Goal: Information Seeking & Learning: Learn about a topic

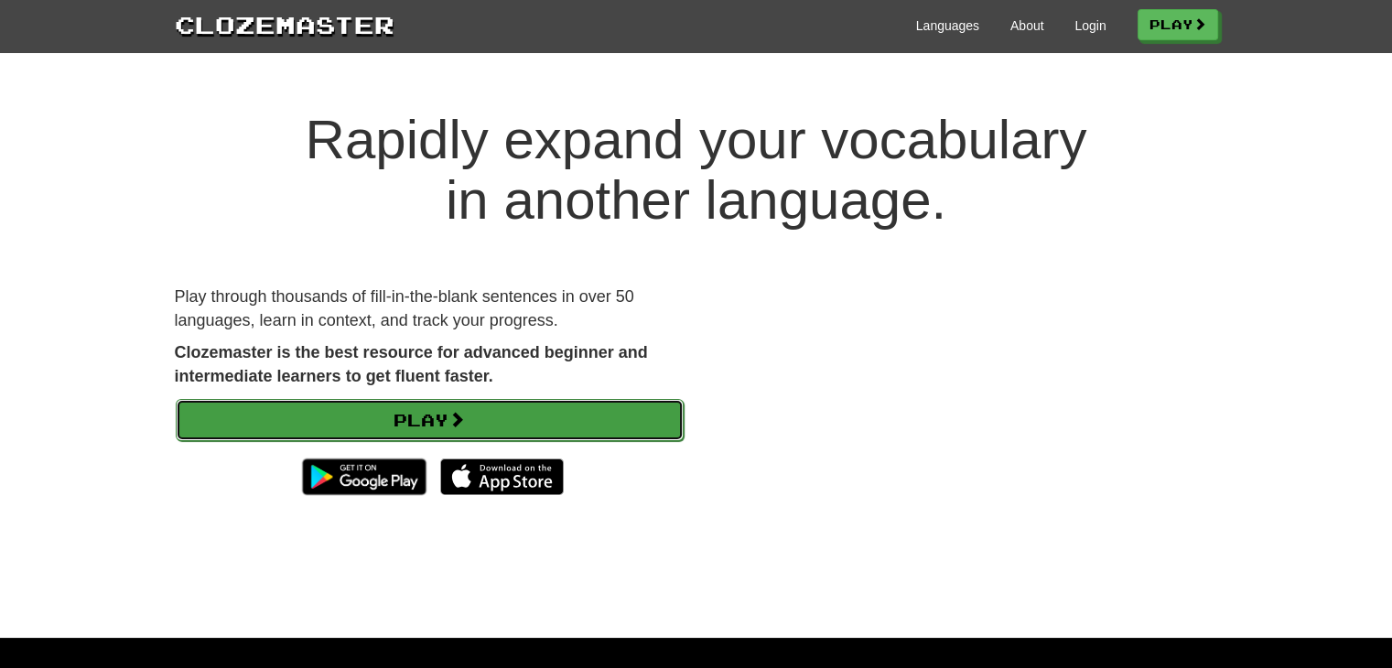
click at [602, 426] on link "Play" at bounding box center [430, 420] width 508 height 42
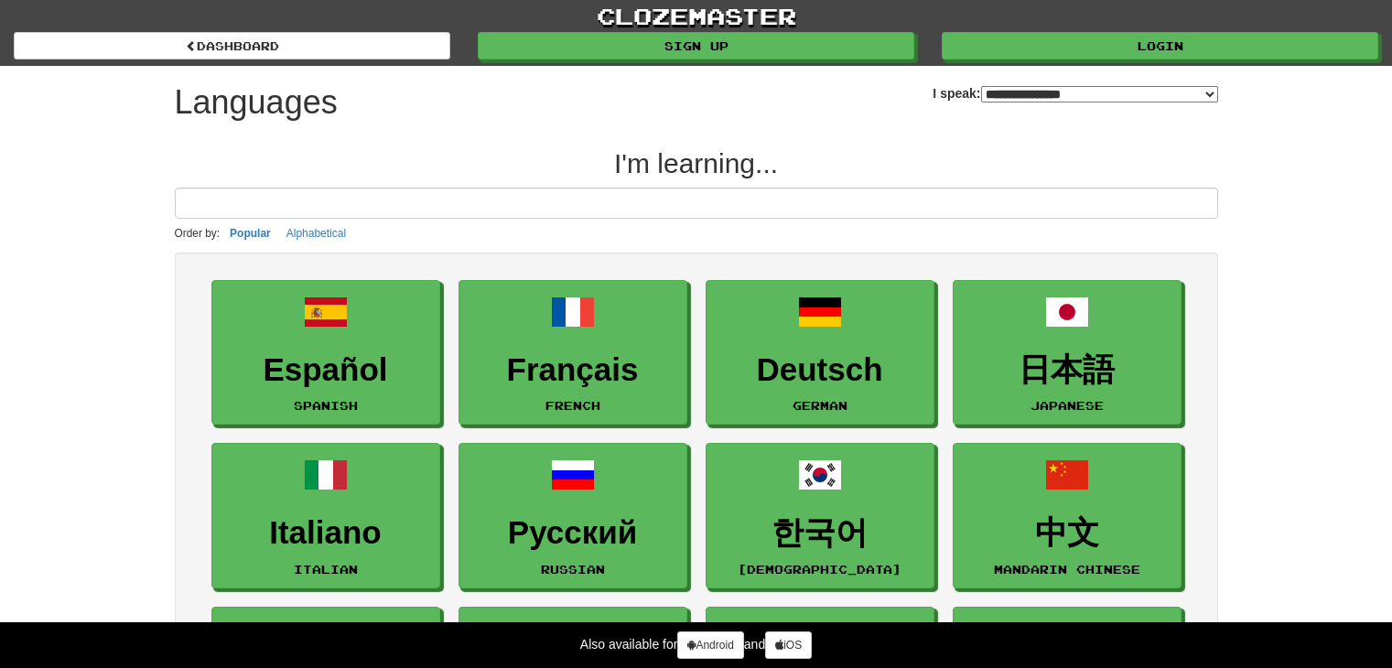
select select "*******"
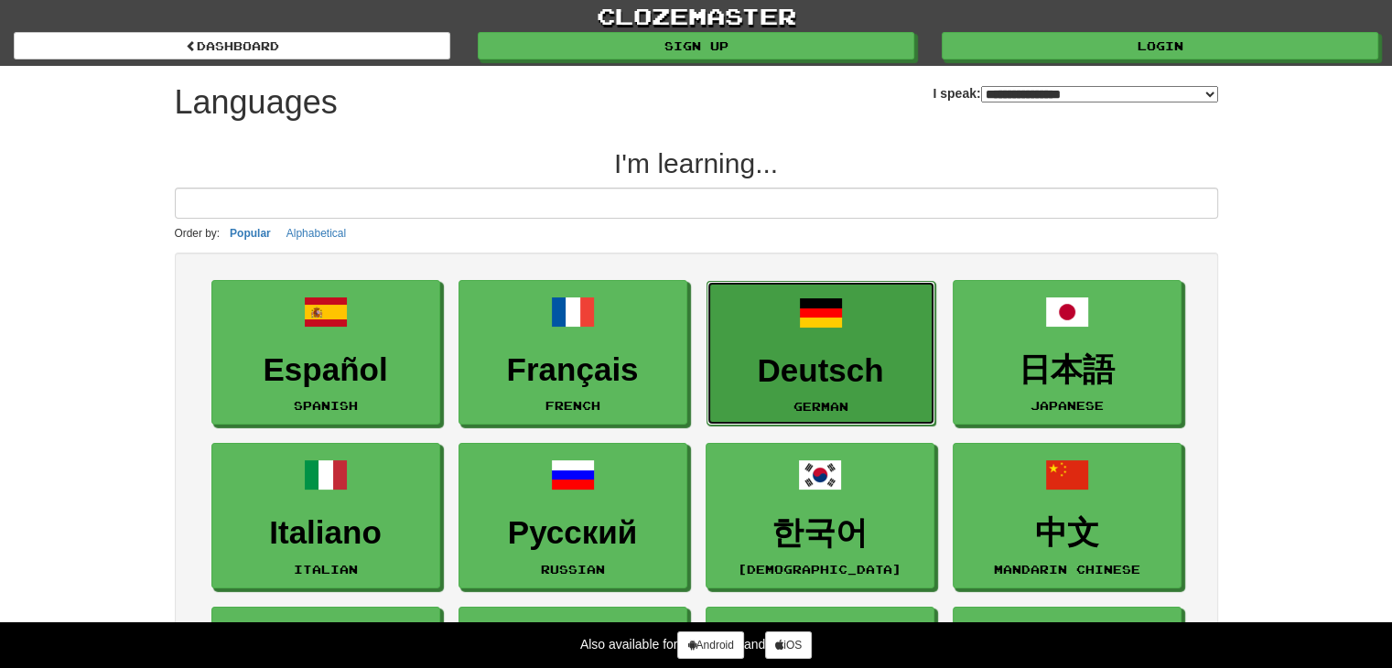
click at [841, 371] on h3 "Deutsch" at bounding box center [821, 371] width 209 height 36
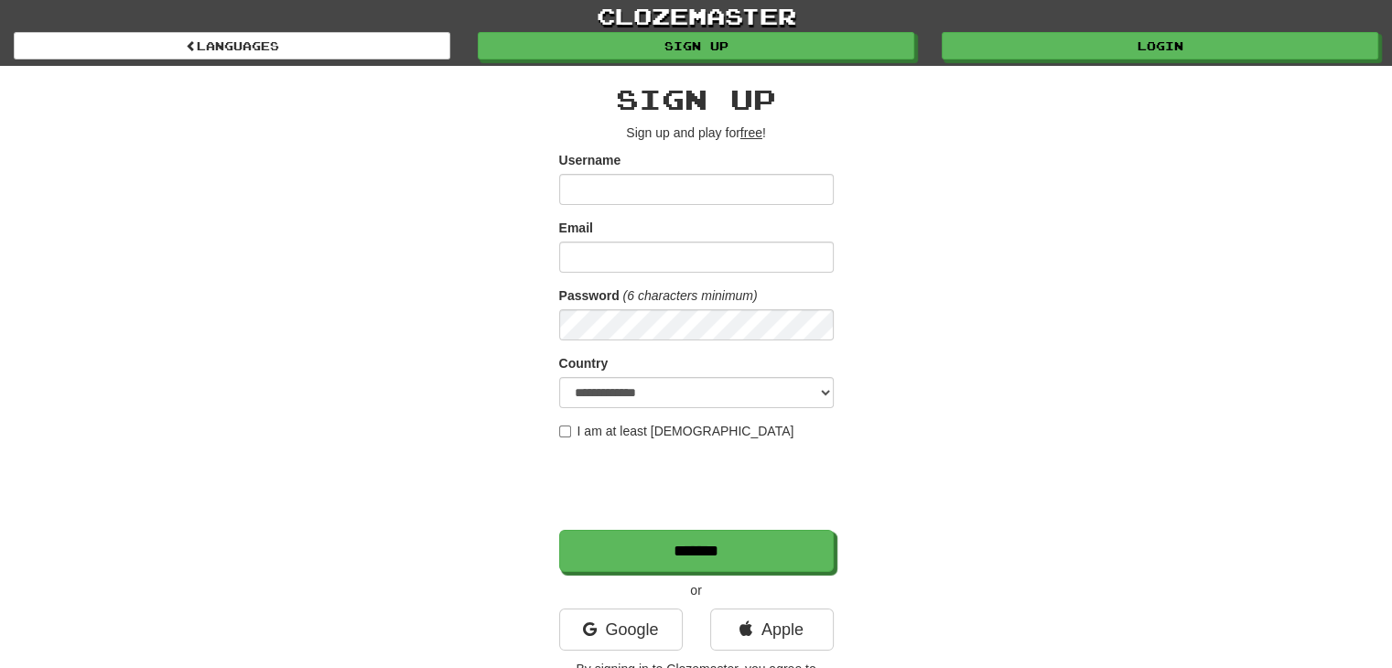
click at [625, 178] on input "Username" at bounding box center [696, 189] width 275 height 31
type input "****"
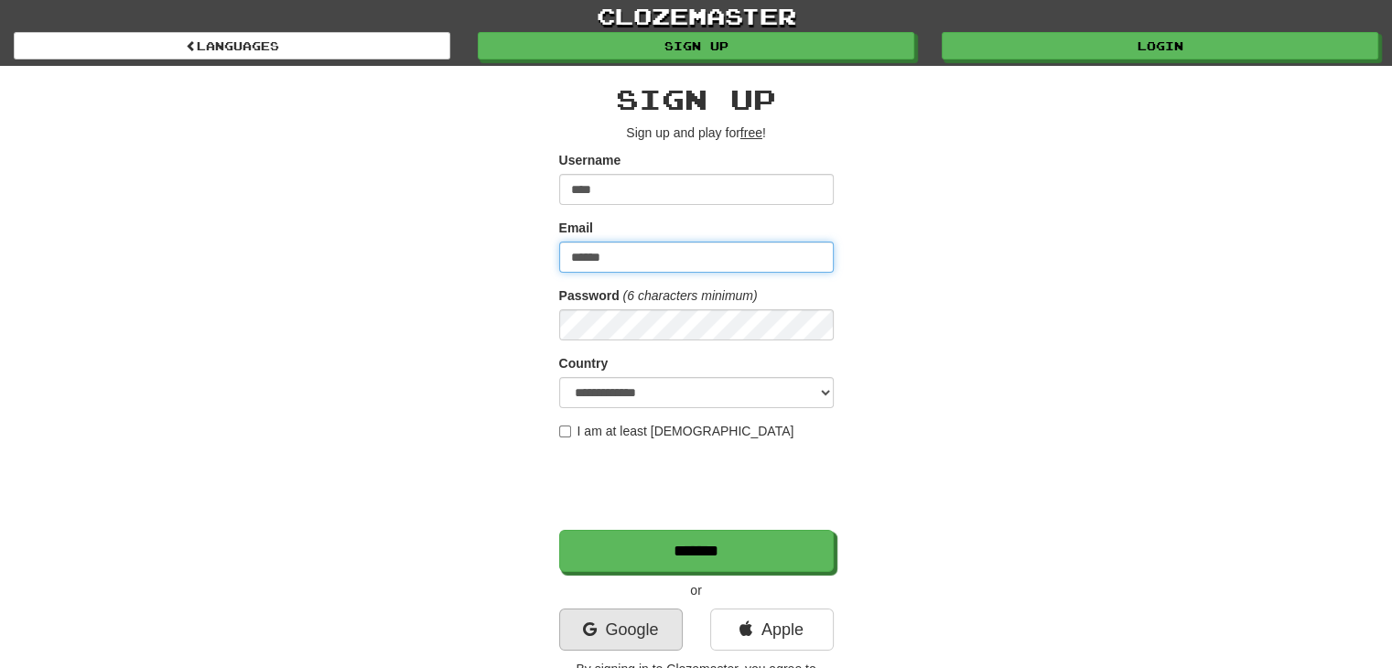
type input "******"
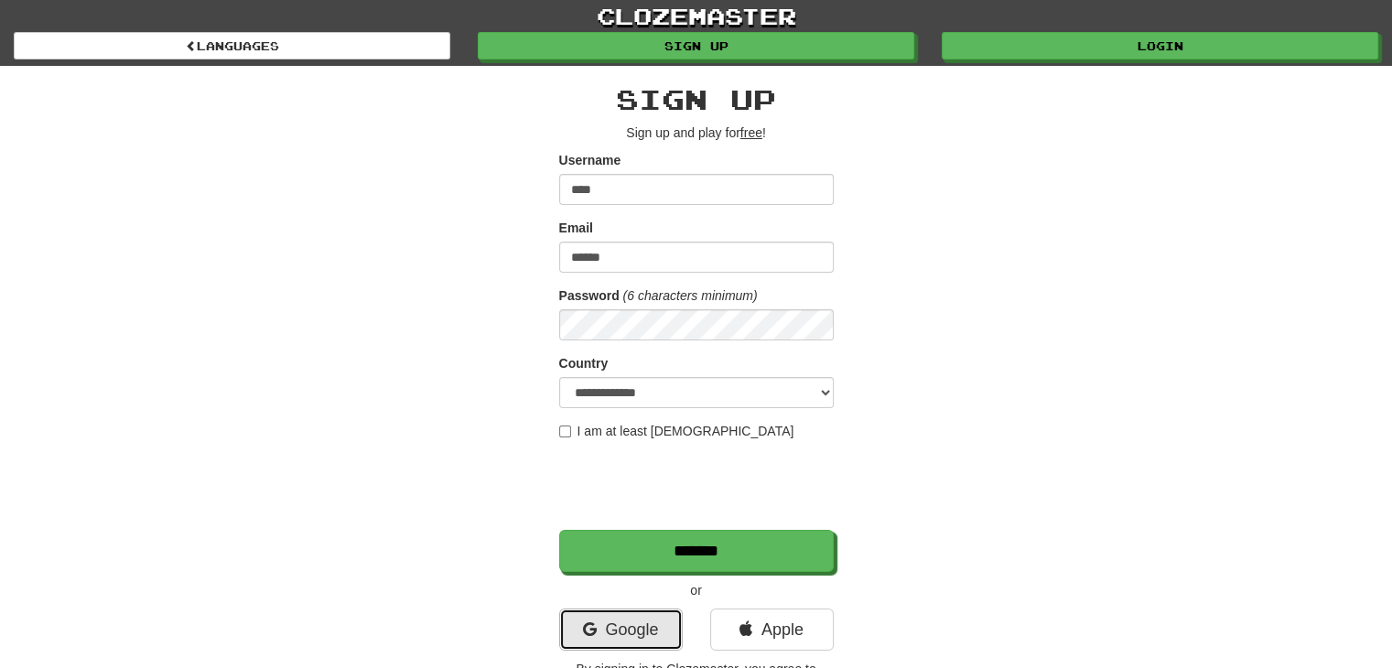
click at [622, 612] on link "Google" at bounding box center [621, 630] width 124 height 42
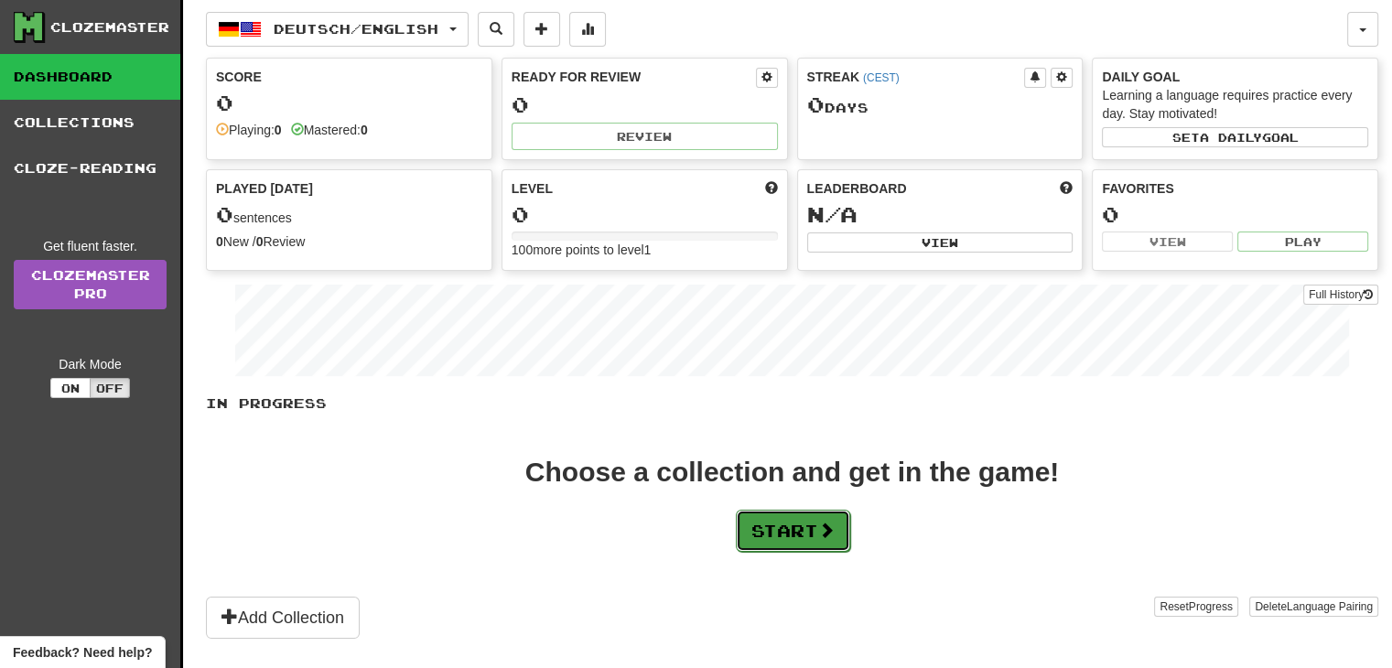
click at [762, 545] on button "Start" at bounding box center [793, 531] width 114 height 42
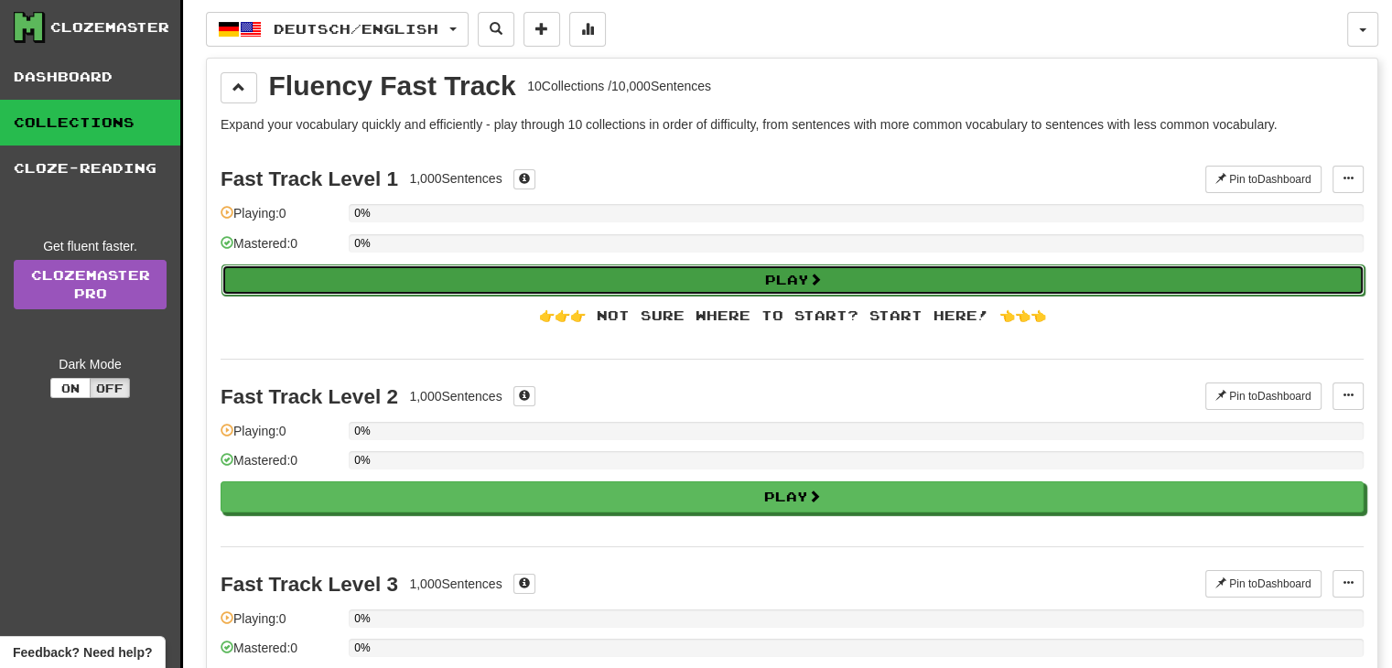
click at [680, 276] on button "Play" at bounding box center [792, 279] width 1143 height 31
select select "**"
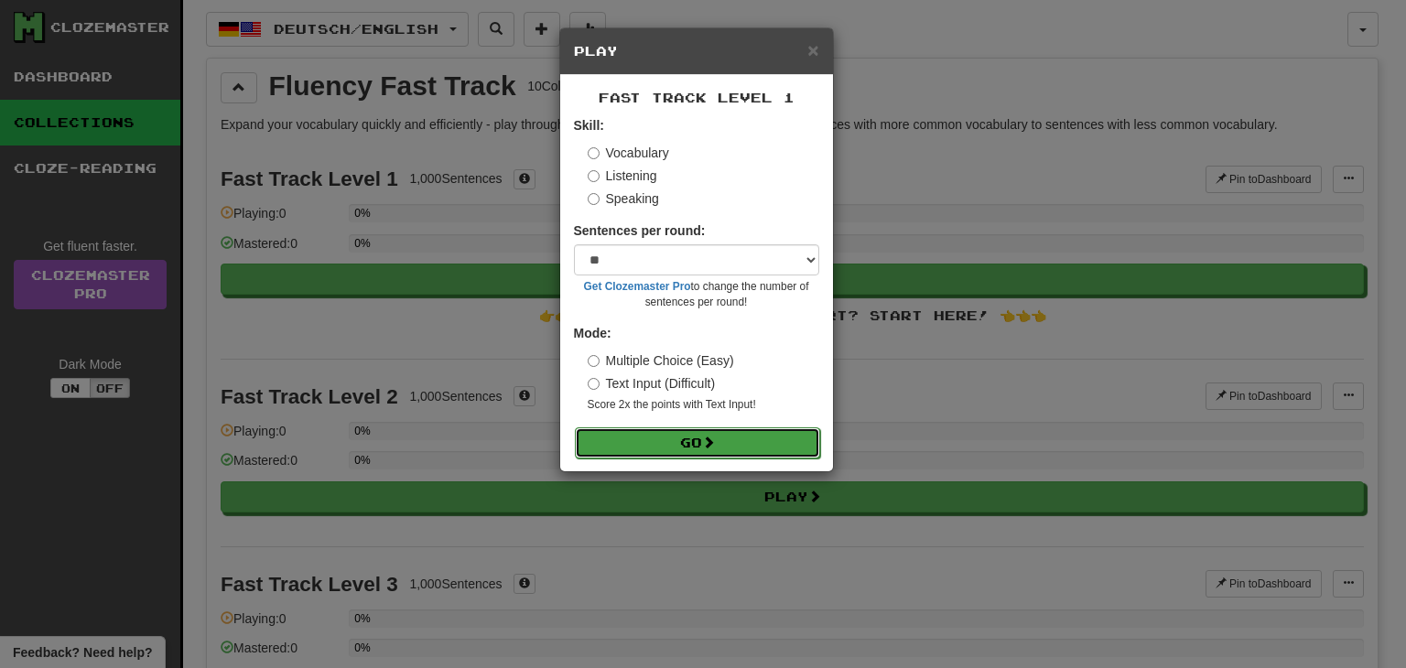
click at [644, 443] on button "Go" at bounding box center [697, 442] width 245 height 31
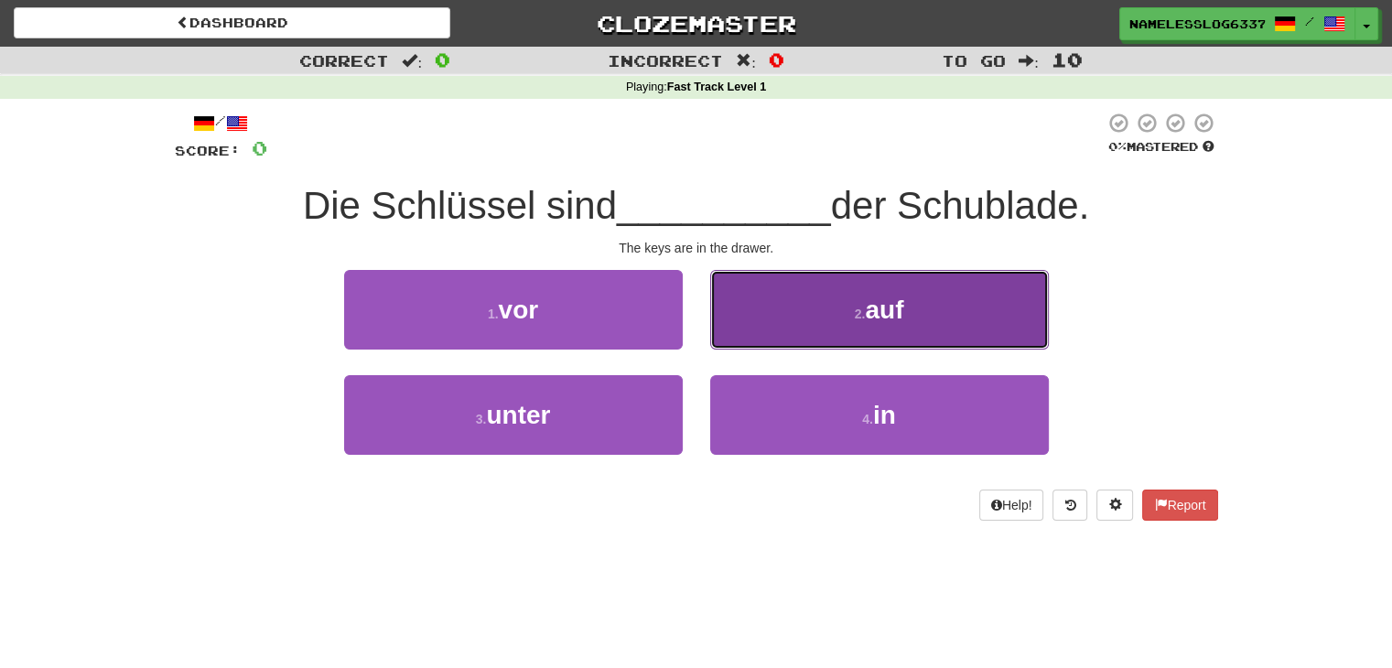
click at [769, 316] on button "2 . auf" at bounding box center [879, 310] width 339 height 80
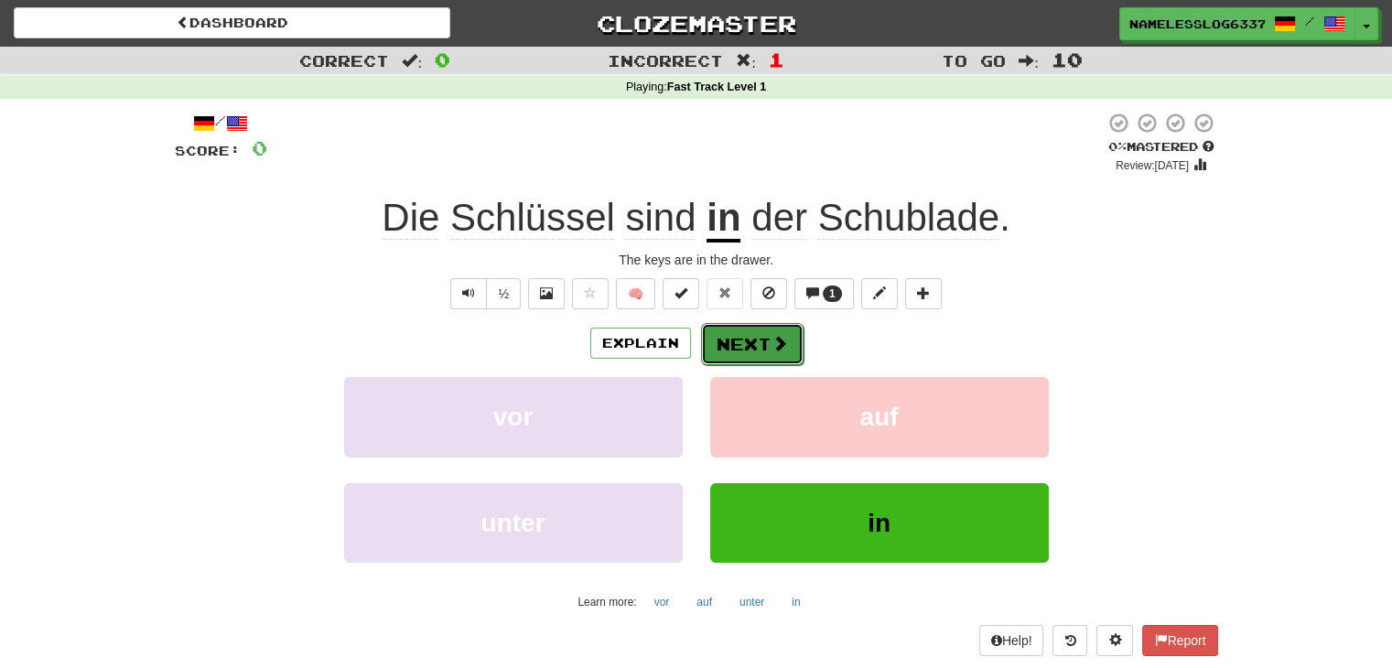
click at [772, 349] on span at bounding box center [780, 343] width 16 height 16
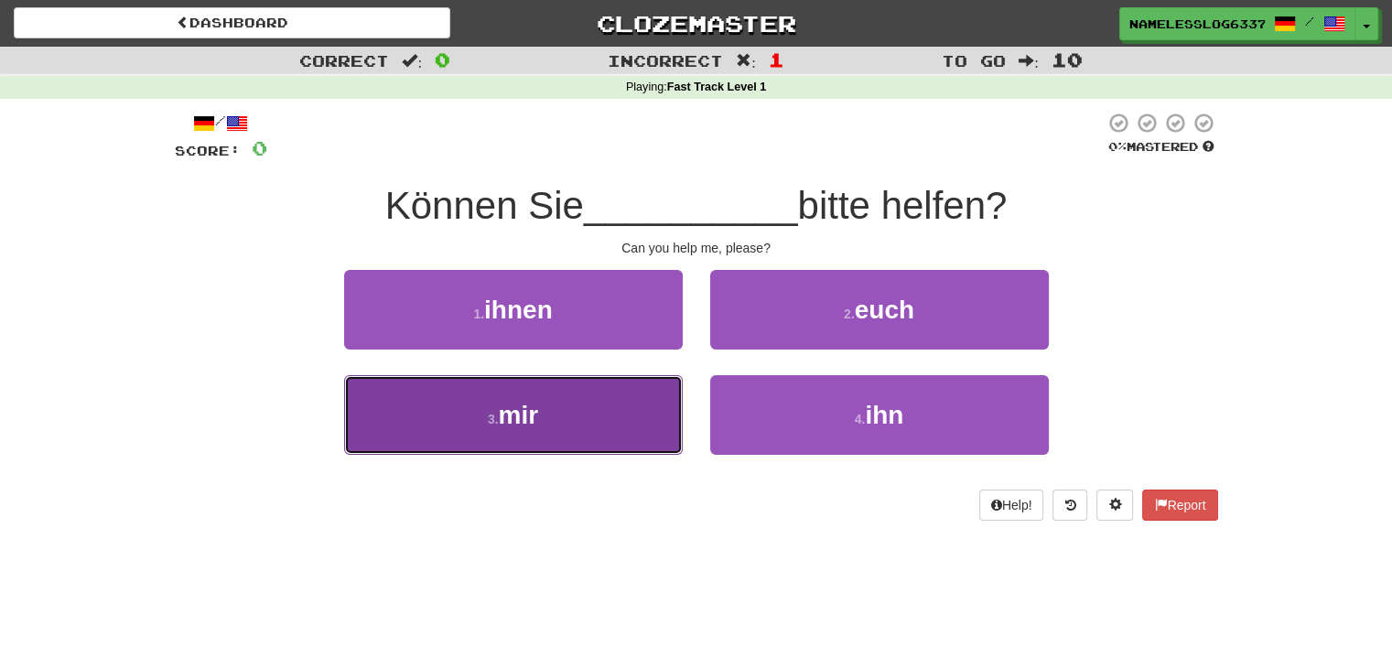
click at [608, 447] on button "3 . mir" at bounding box center [513, 415] width 339 height 80
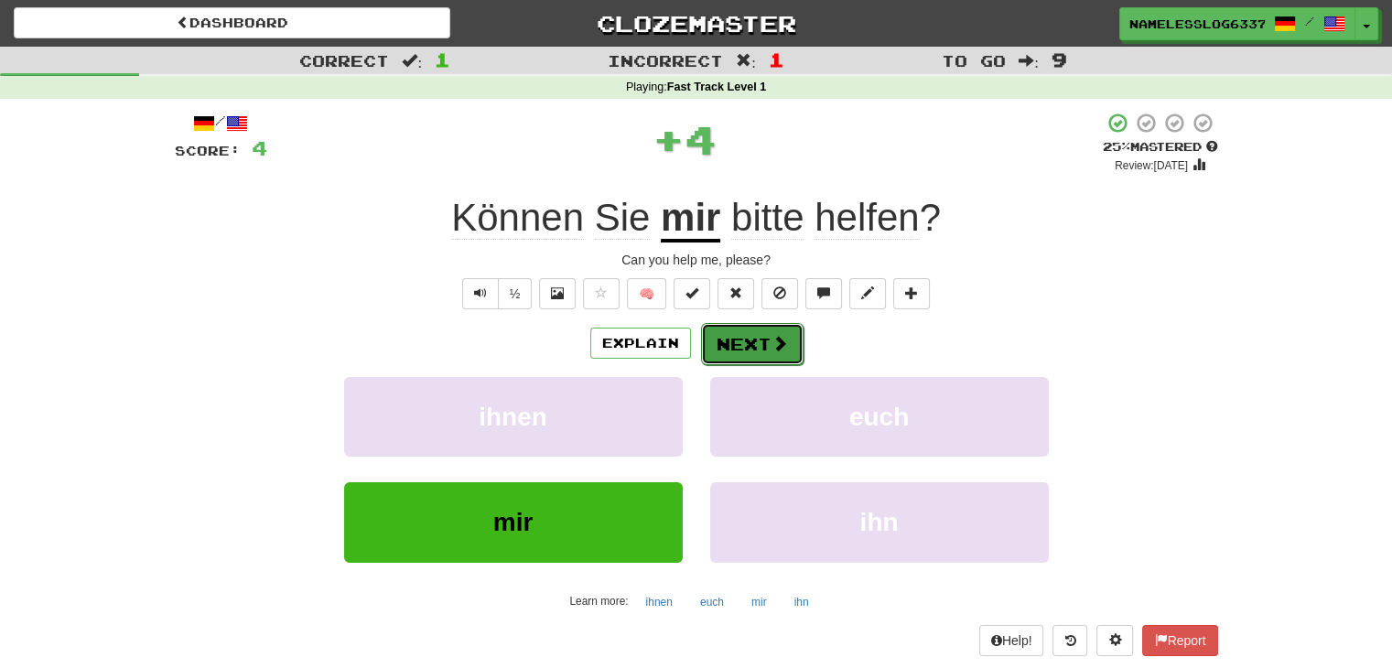
click at [773, 338] on span at bounding box center [780, 343] width 16 height 16
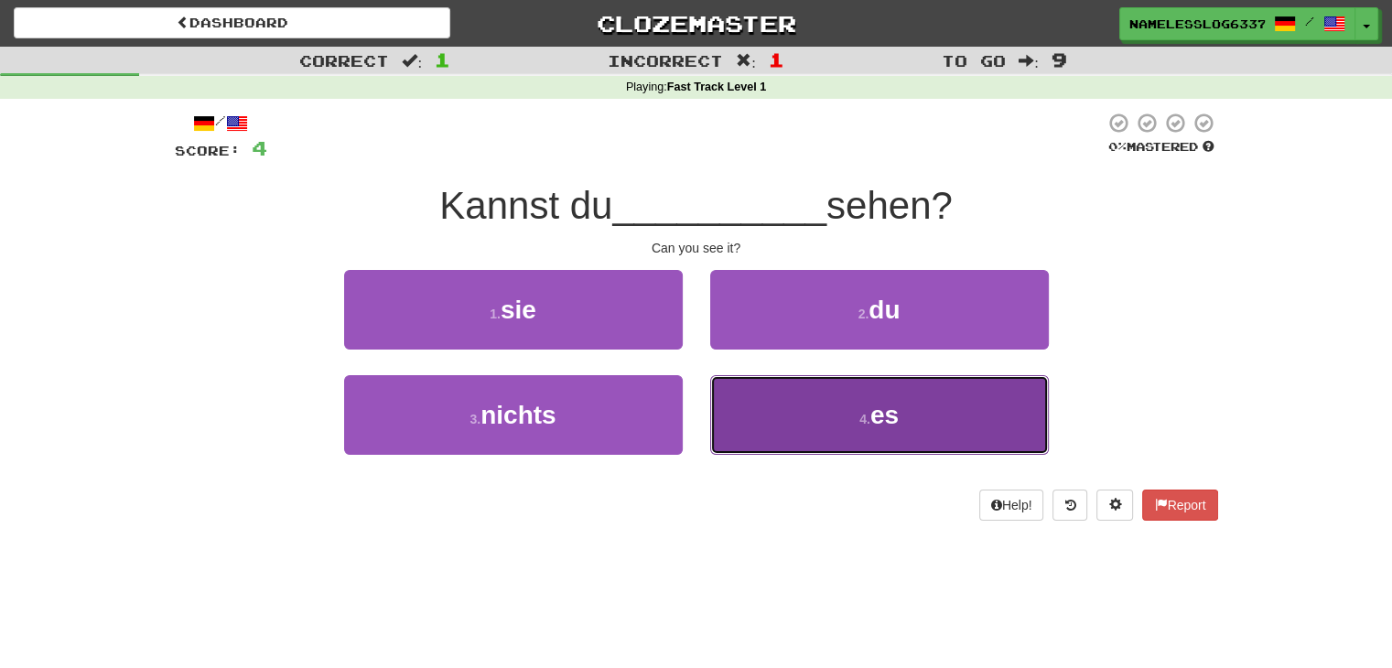
click at [778, 428] on button "4 . es" at bounding box center [879, 415] width 339 height 80
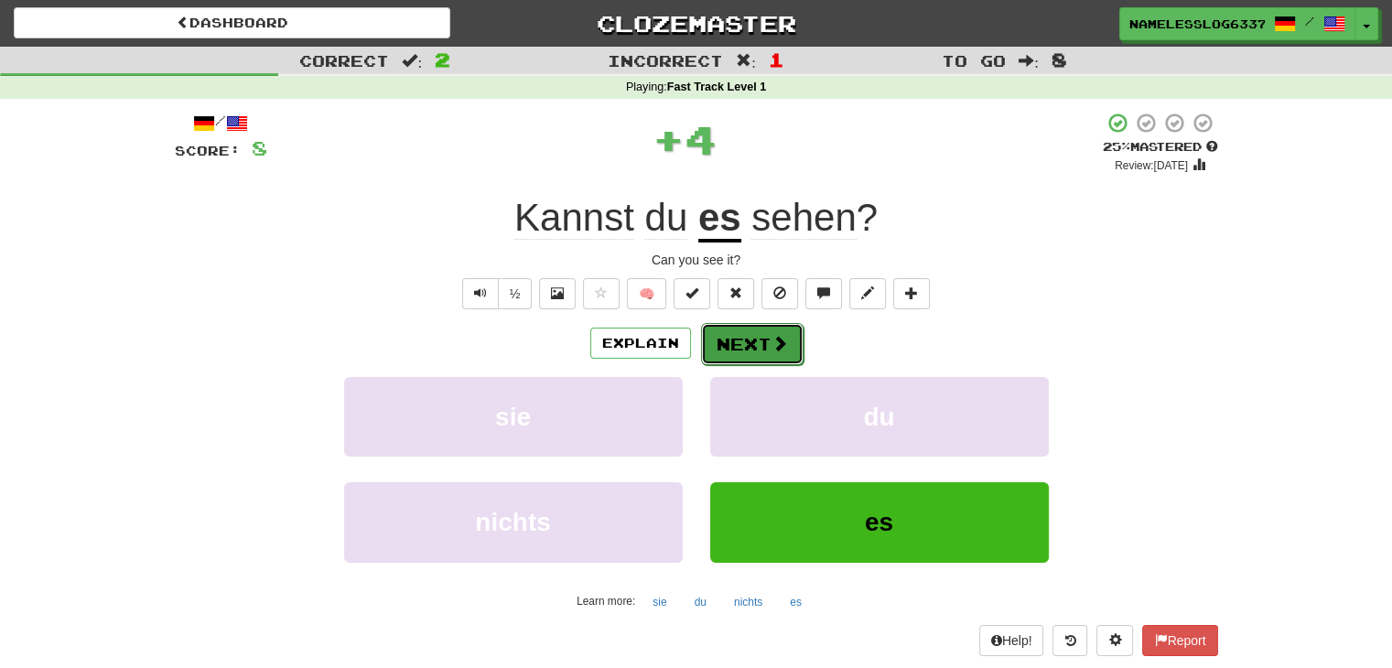
click at [743, 339] on button "Next" at bounding box center [752, 344] width 103 height 42
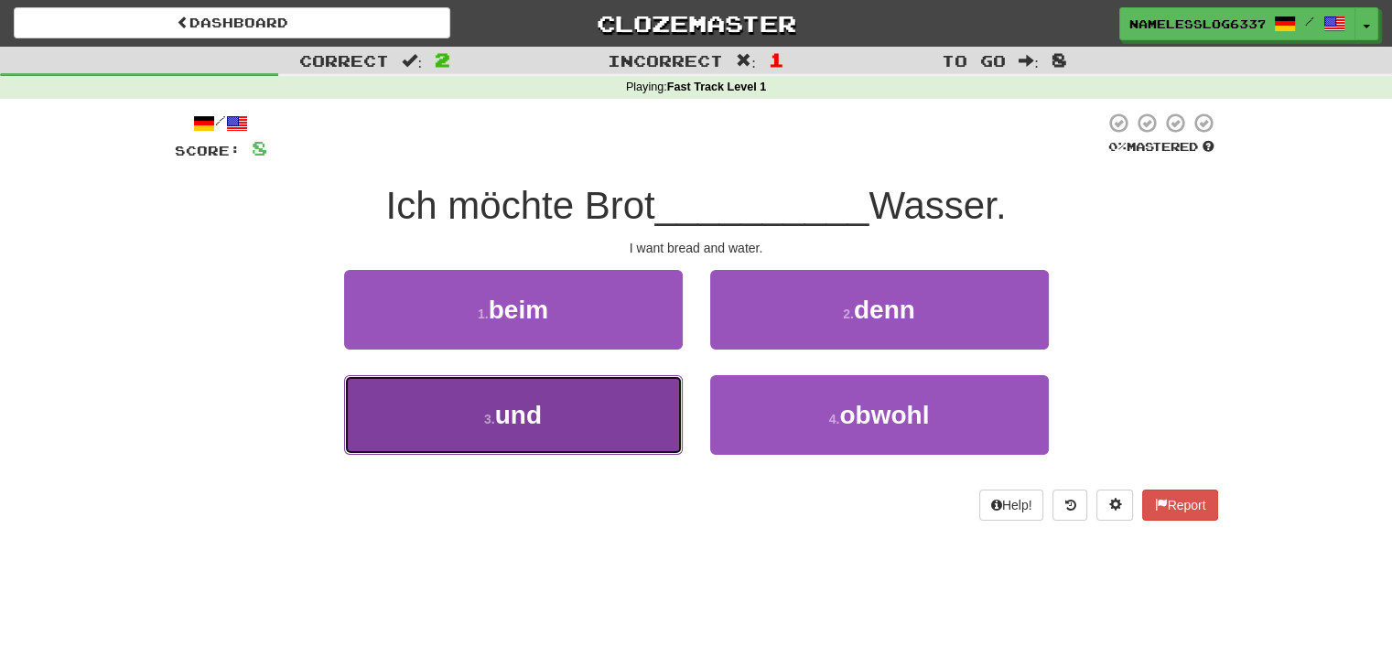
click at [556, 426] on button "3 . und" at bounding box center [513, 415] width 339 height 80
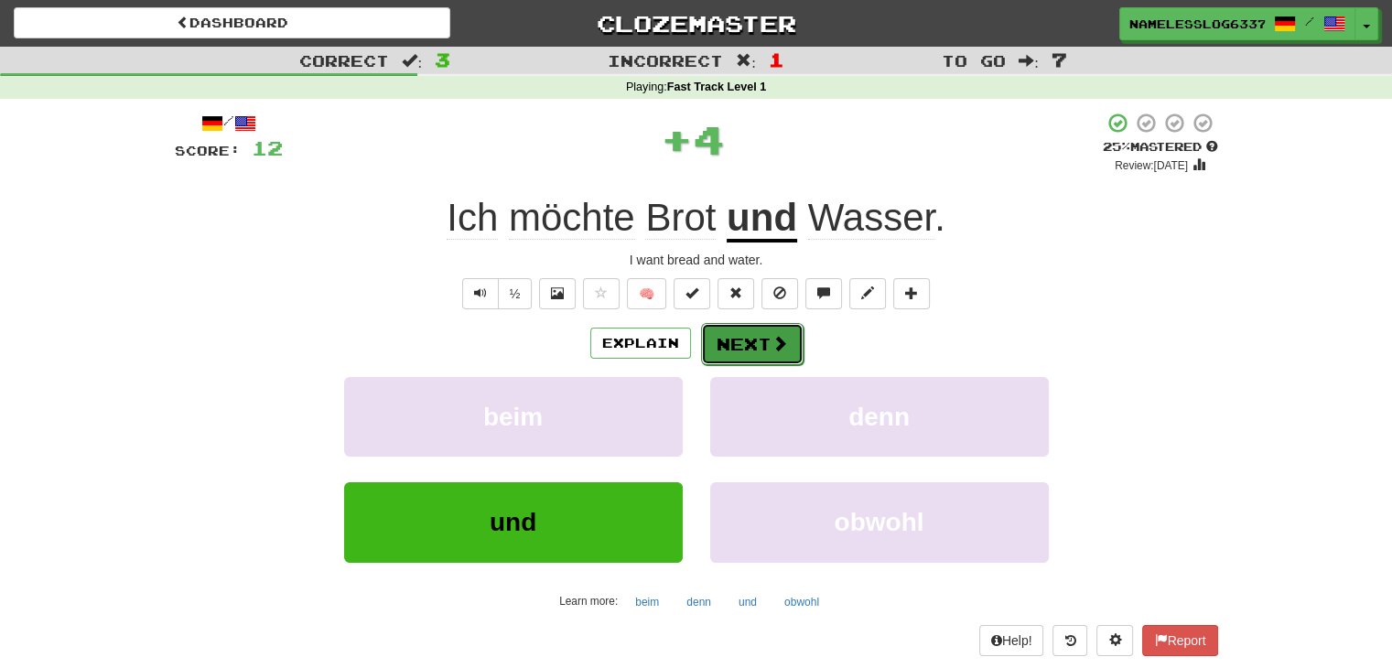
click at [743, 339] on button "Next" at bounding box center [752, 344] width 103 height 42
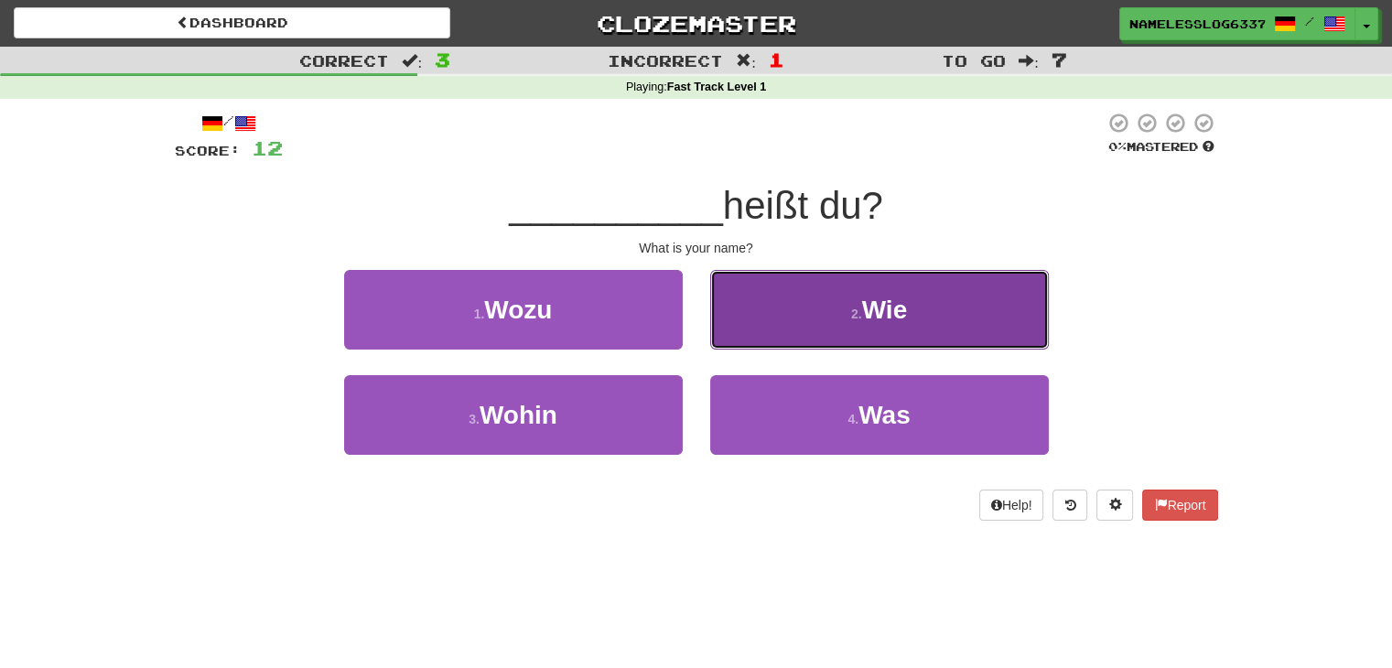
click at [761, 302] on button "2 . Wie" at bounding box center [879, 310] width 339 height 80
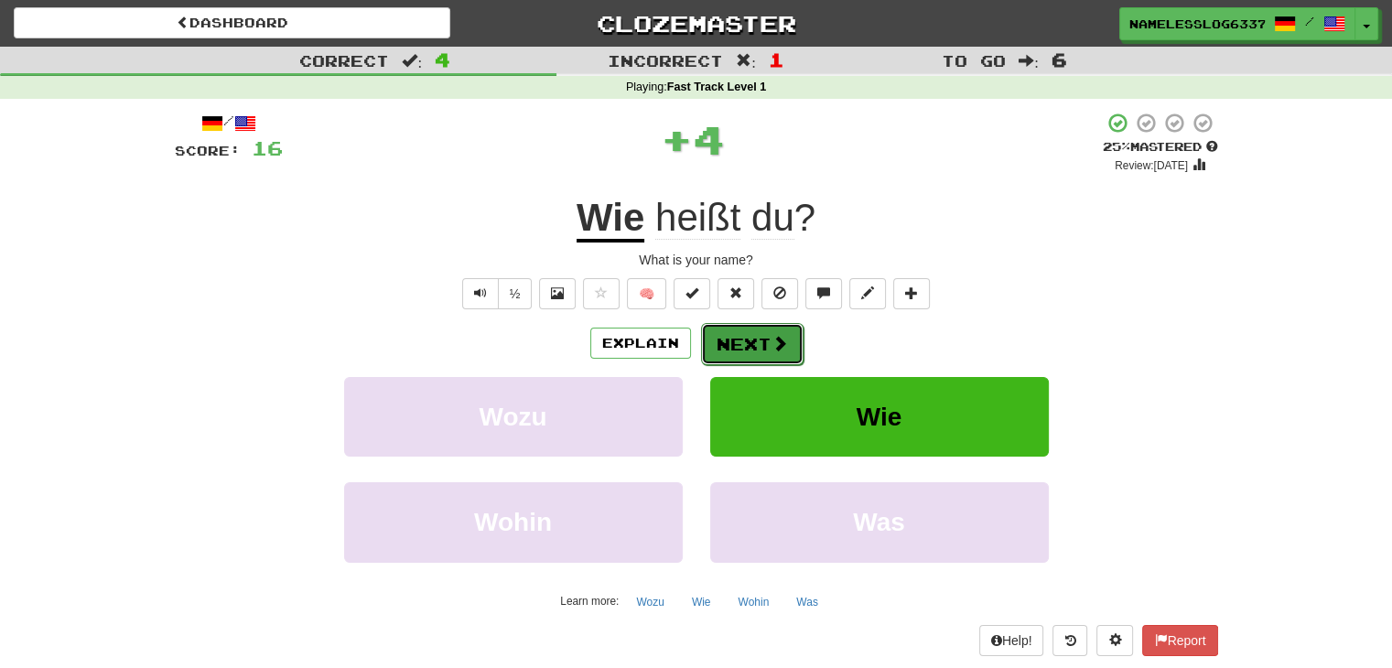
click at [750, 347] on button "Next" at bounding box center [752, 344] width 103 height 42
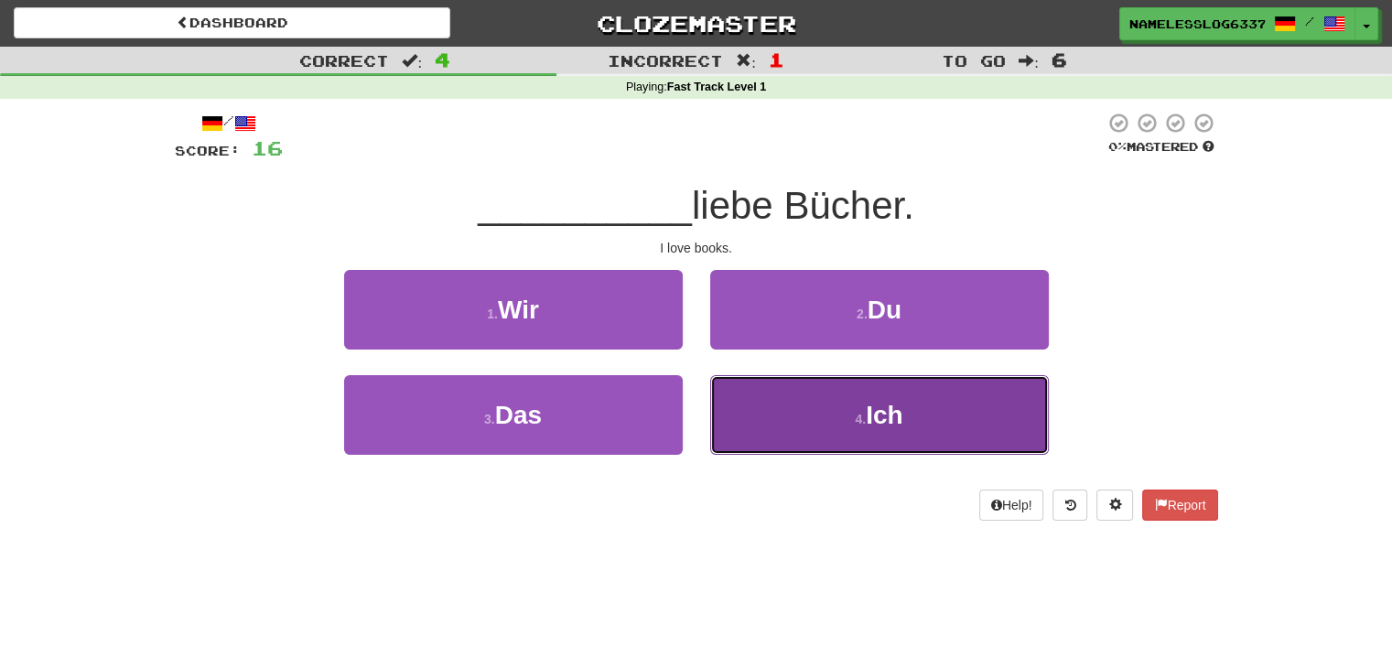
click at [859, 442] on button "4 . Ich" at bounding box center [879, 415] width 339 height 80
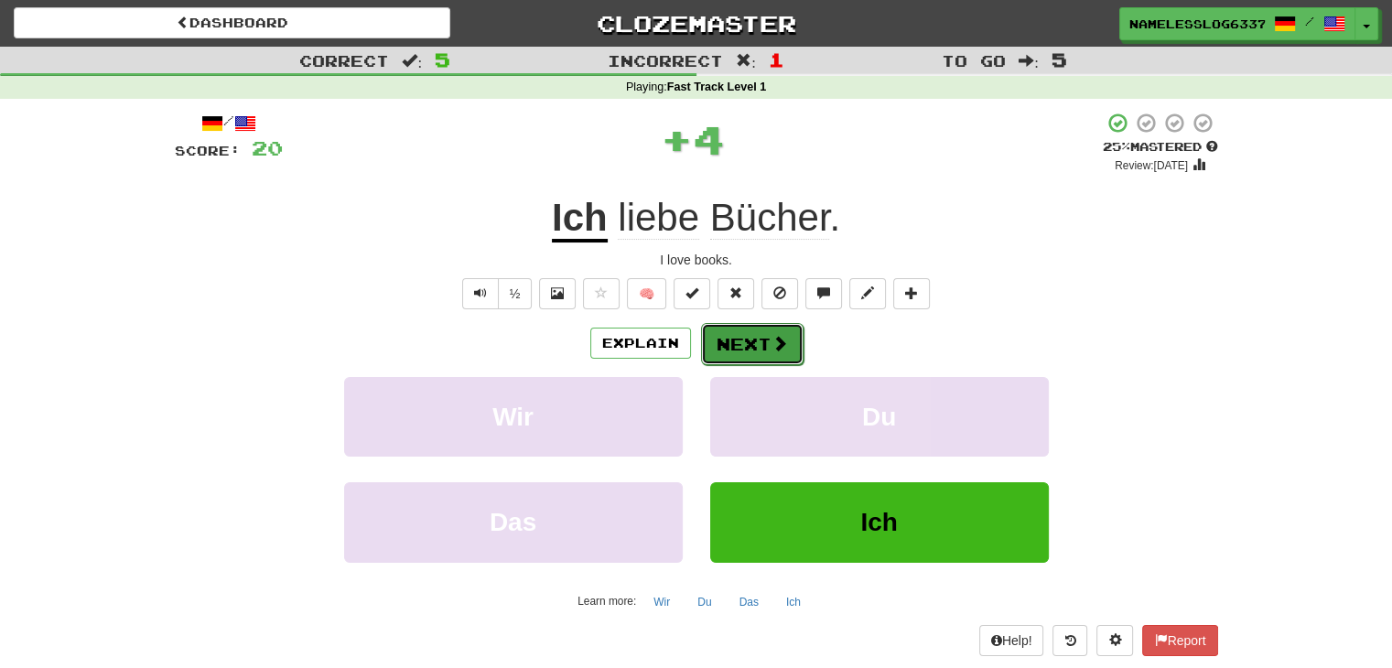
click at [728, 341] on button "Next" at bounding box center [752, 344] width 103 height 42
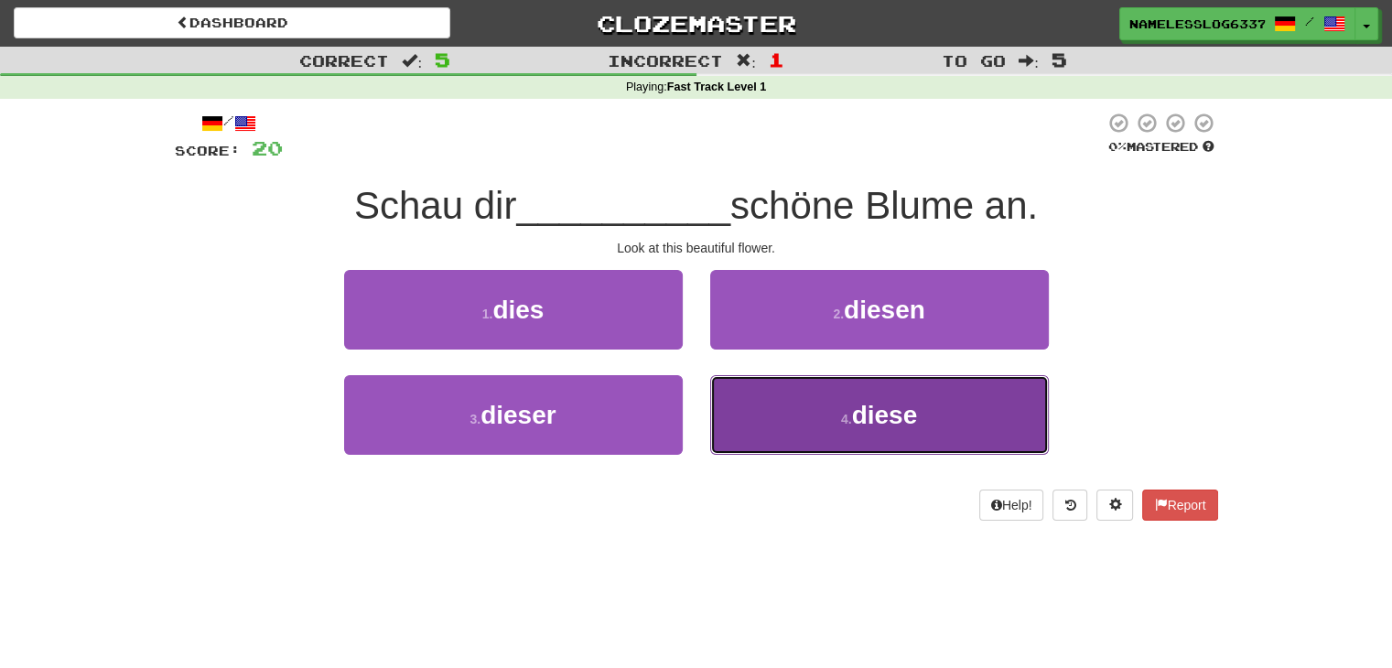
click at [756, 396] on button "4 . diese" at bounding box center [879, 415] width 339 height 80
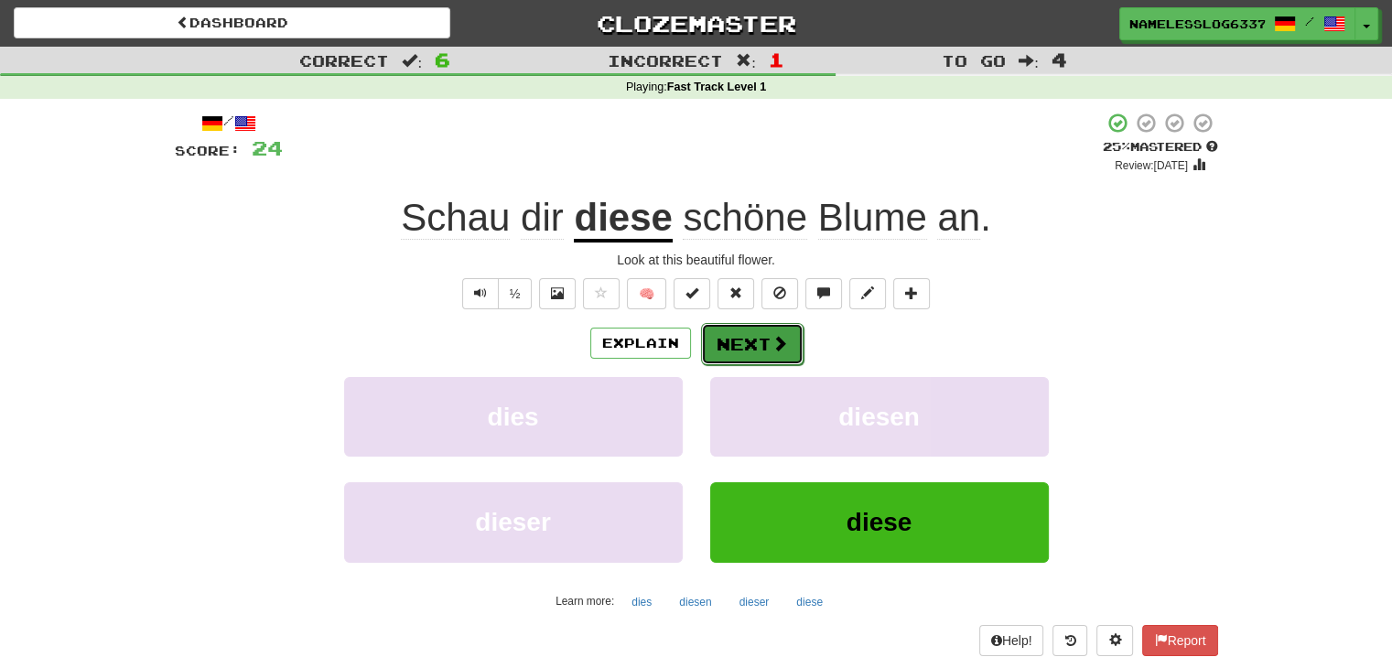
click at [744, 342] on button "Next" at bounding box center [752, 344] width 103 height 42
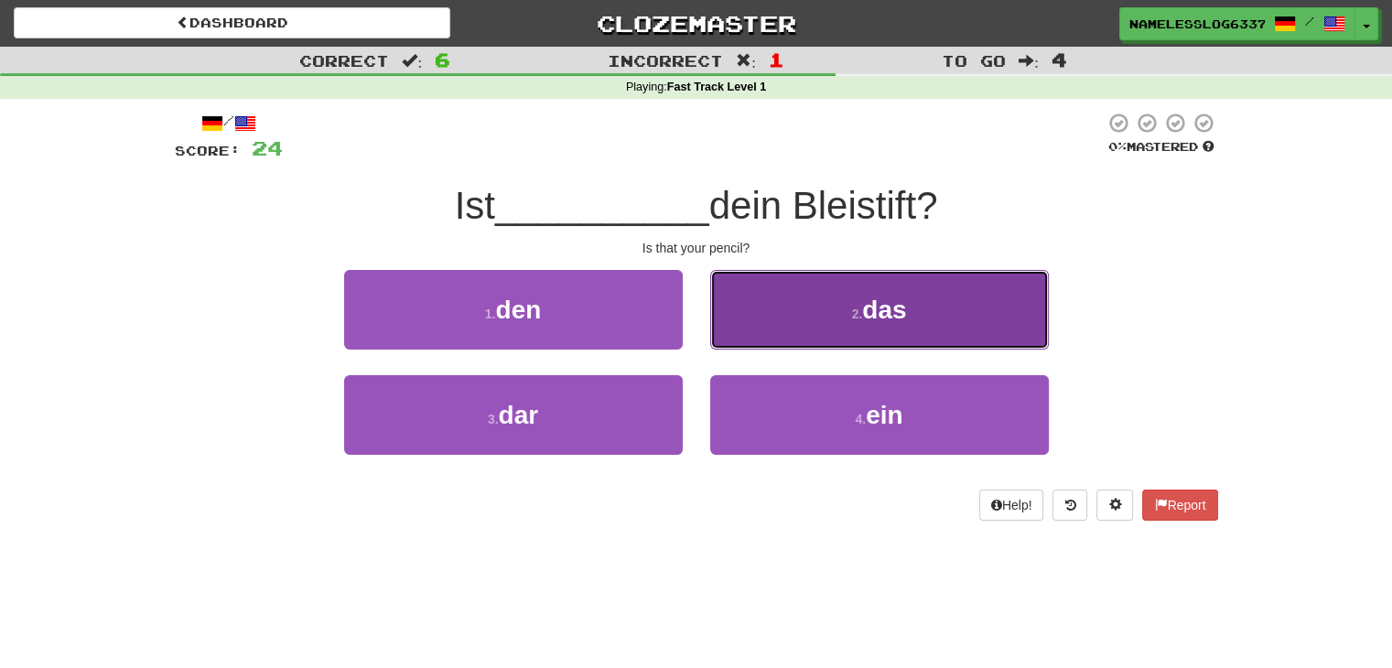
click at [797, 310] on button "2 . das" at bounding box center [879, 310] width 339 height 80
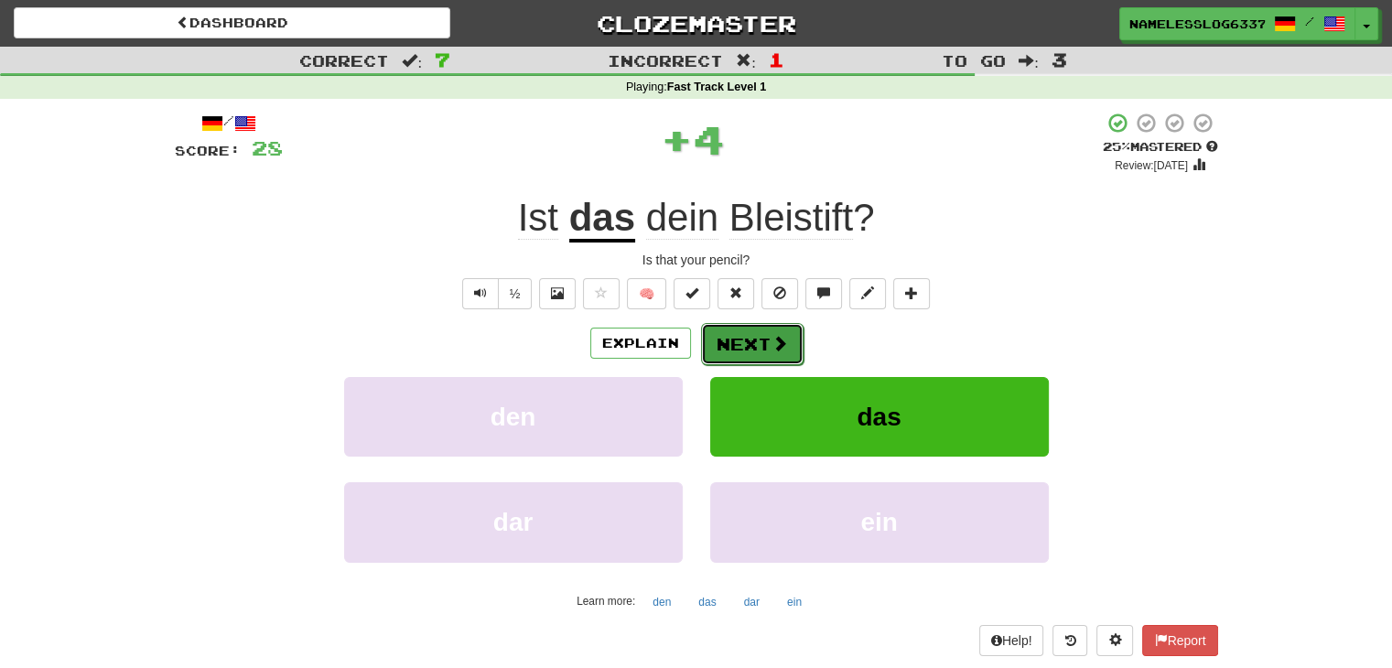
click at [781, 353] on button "Next" at bounding box center [752, 344] width 103 height 42
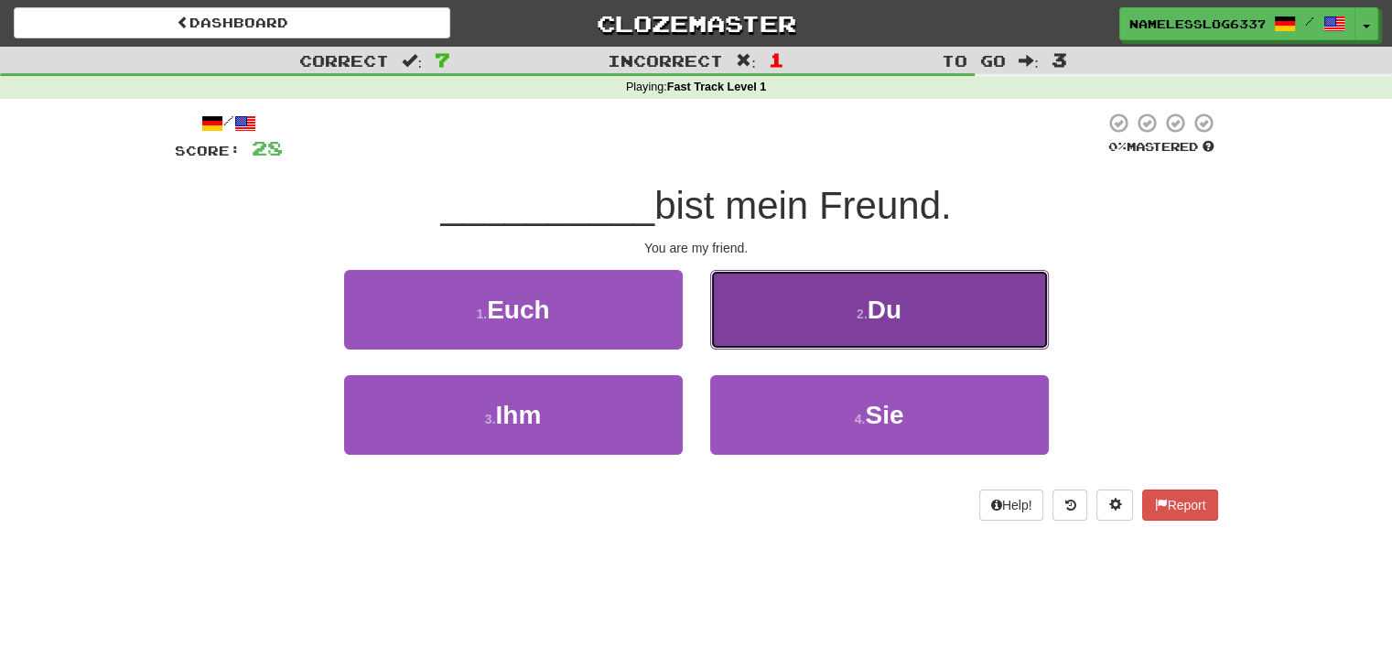
click at [826, 305] on button "2 . Du" at bounding box center [879, 310] width 339 height 80
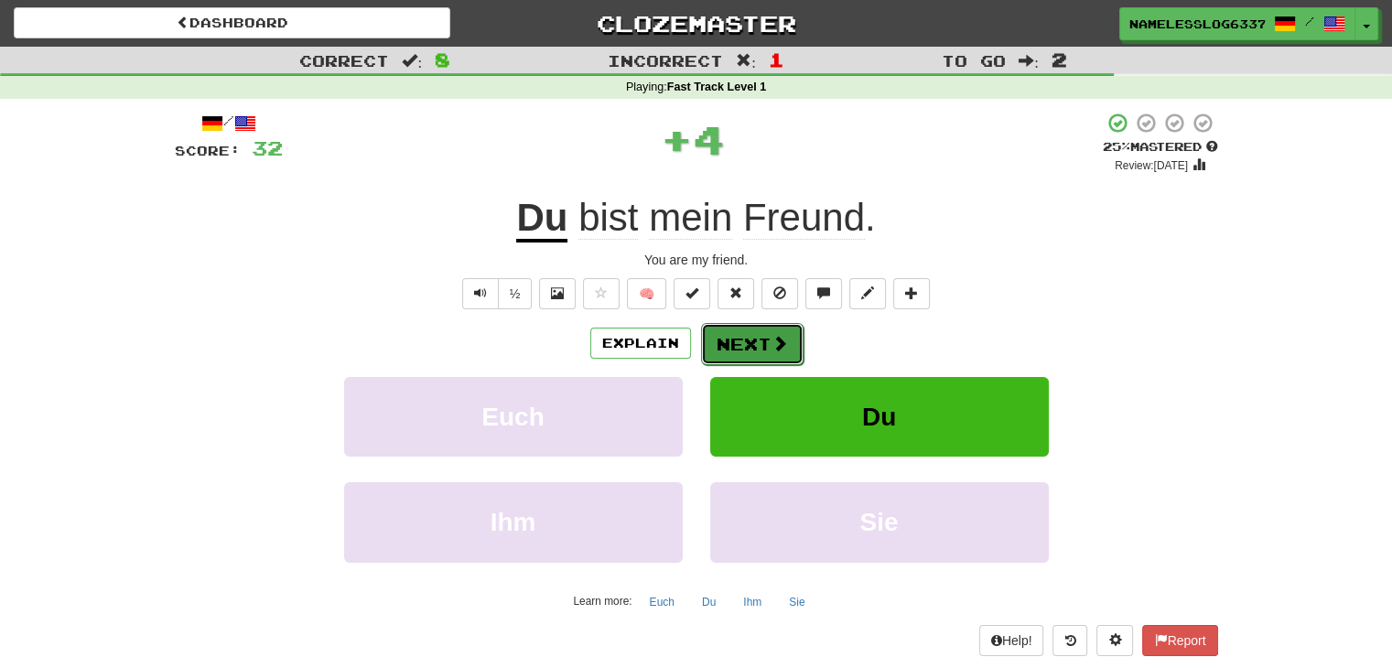
click at [755, 352] on button "Next" at bounding box center [752, 344] width 103 height 42
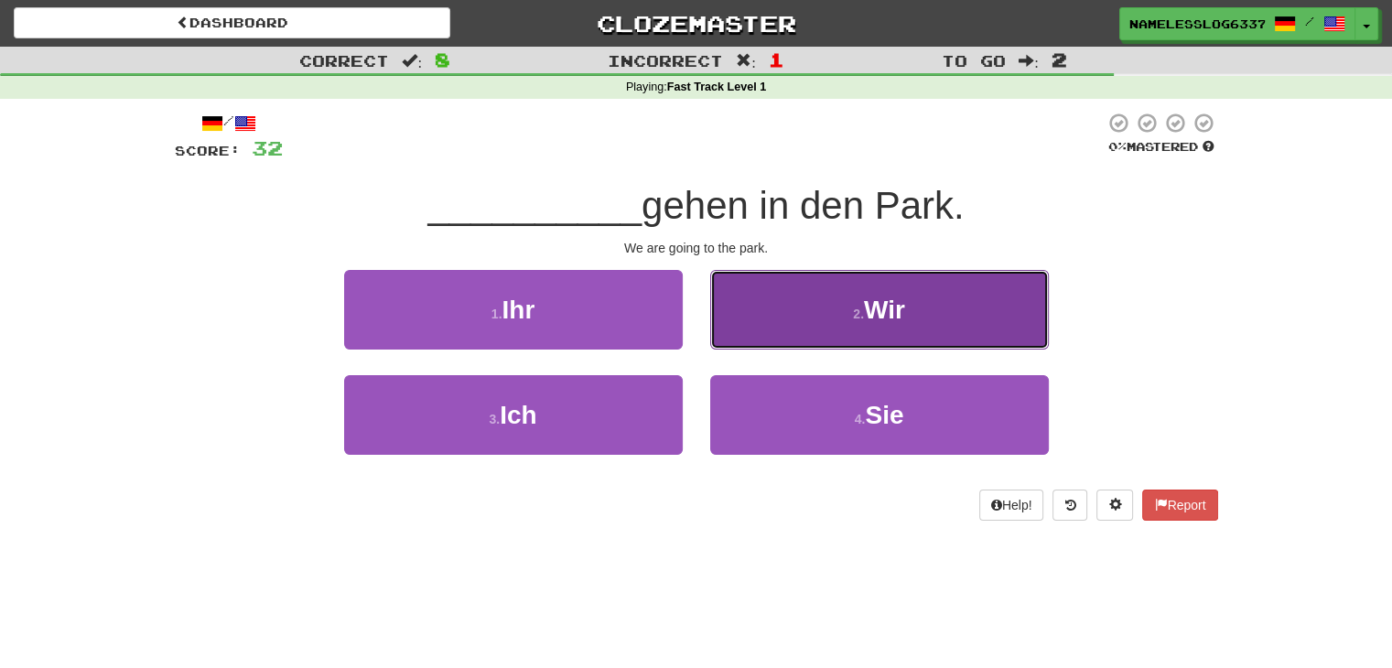
click at [791, 305] on button "2 . Wir" at bounding box center [879, 310] width 339 height 80
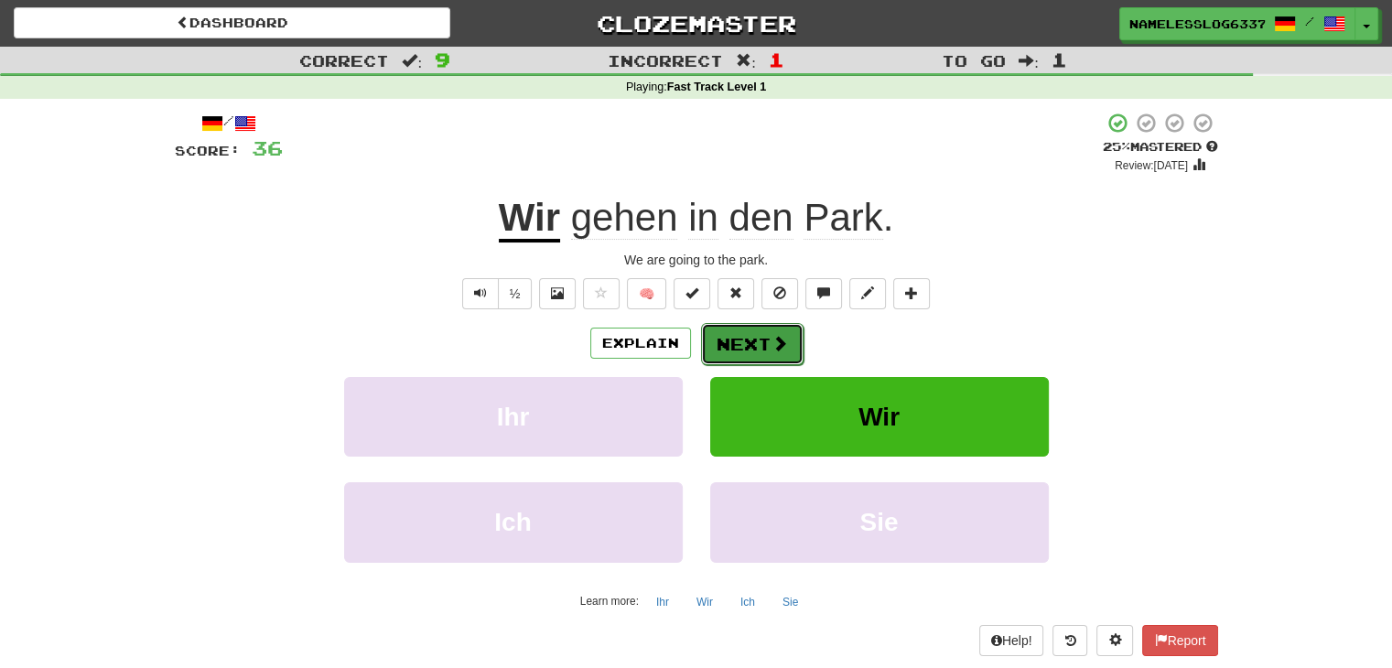
click at [768, 351] on button "Next" at bounding box center [752, 344] width 103 height 42
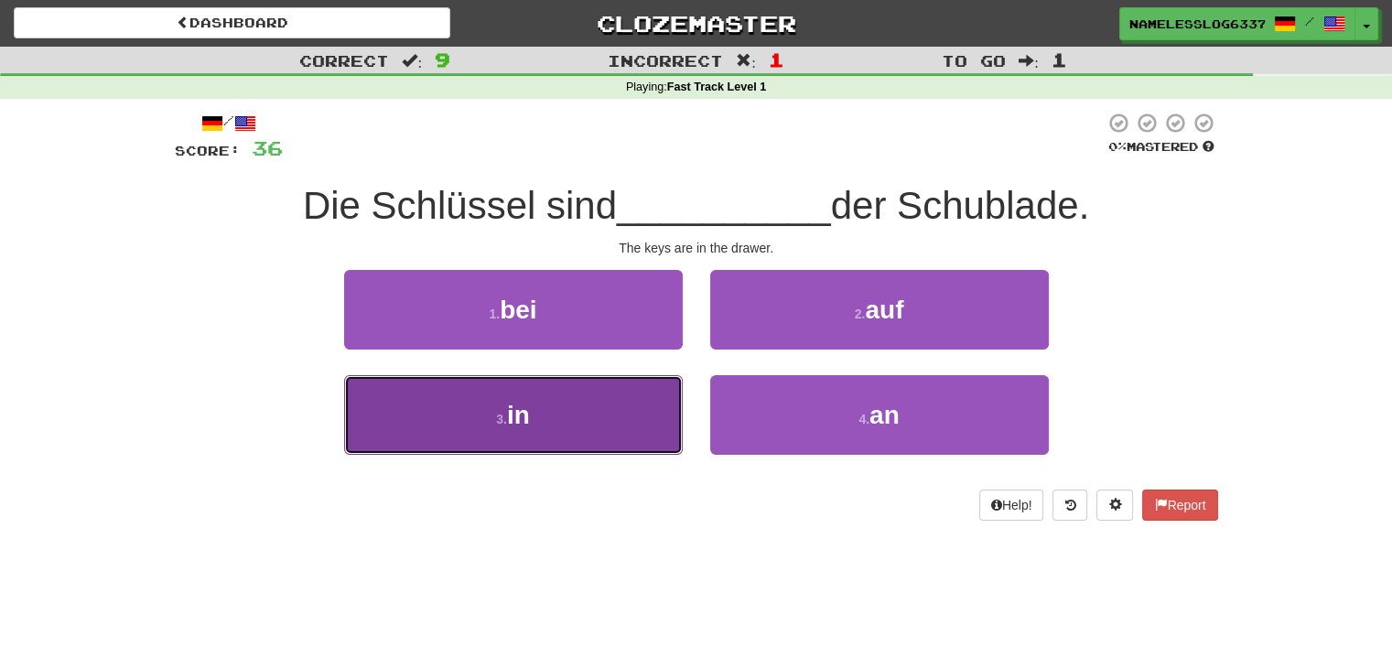
click at [588, 406] on button "3 . in" at bounding box center [513, 415] width 339 height 80
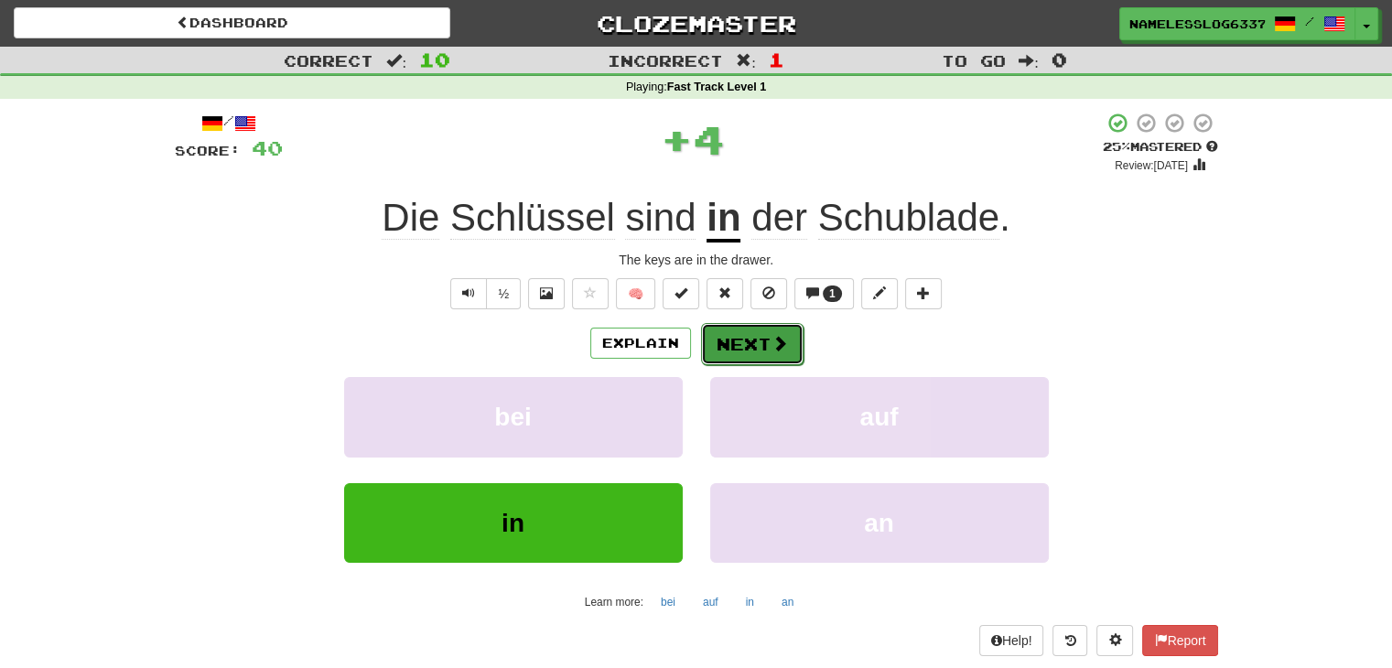
click at [791, 327] on button "Next" at bounding box center [752, 344] width 103 height 42
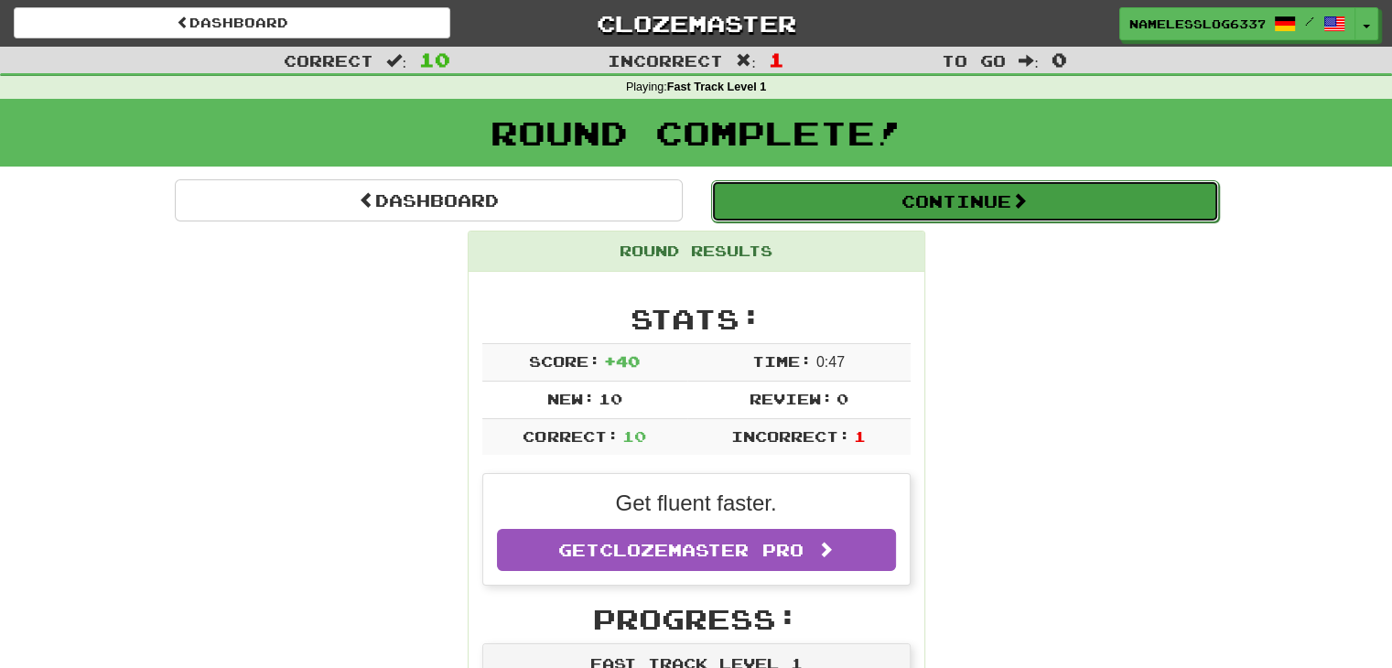
click at [937, 198] on button "Continue" at bounding box center [965, 201] width 508 height 42
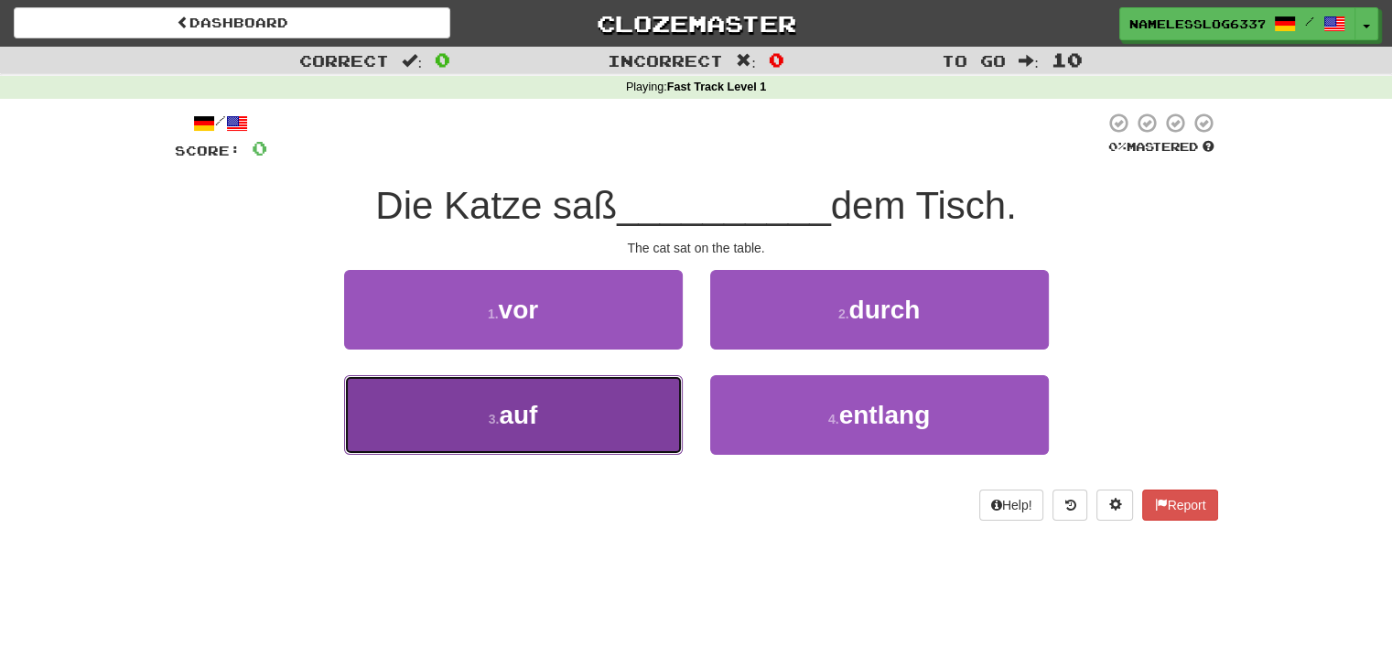
click at [623, 411] on button "3 . auf" at bounding box center [513, 415] width 339 height 80
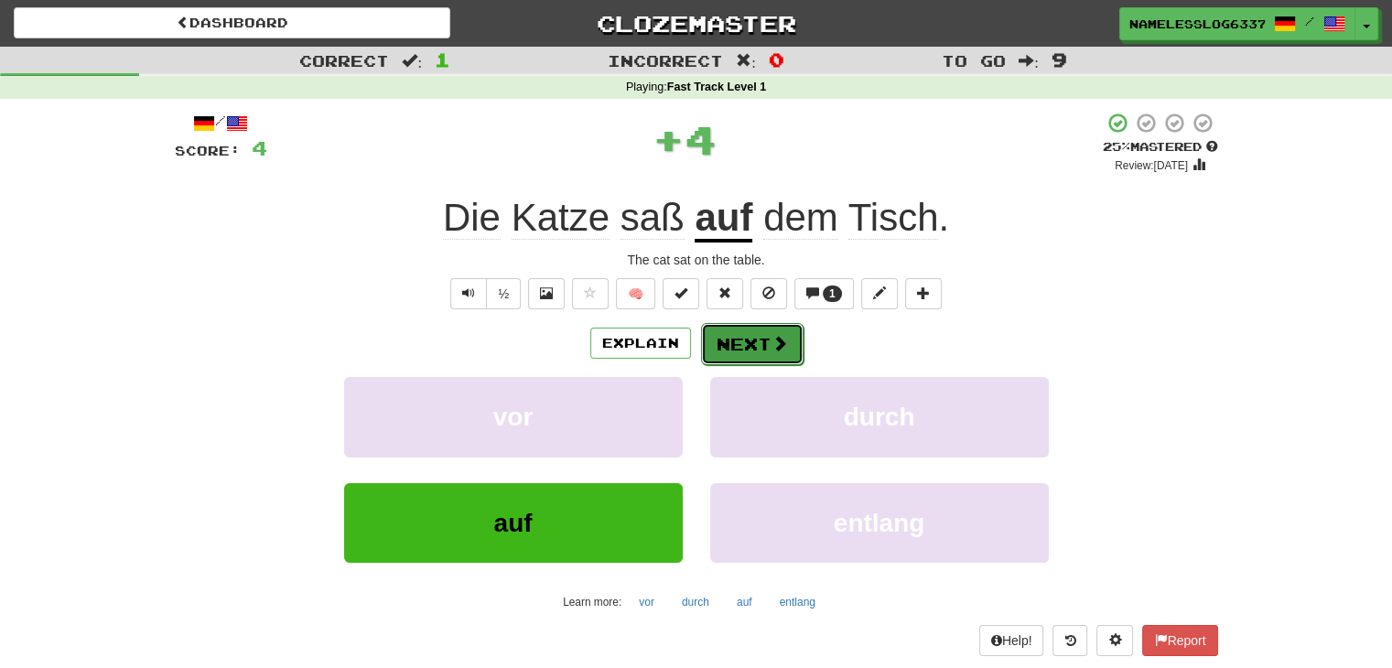
click at [754, 336] on button "Next" at bounding box center [752, 344] width 103 height 42
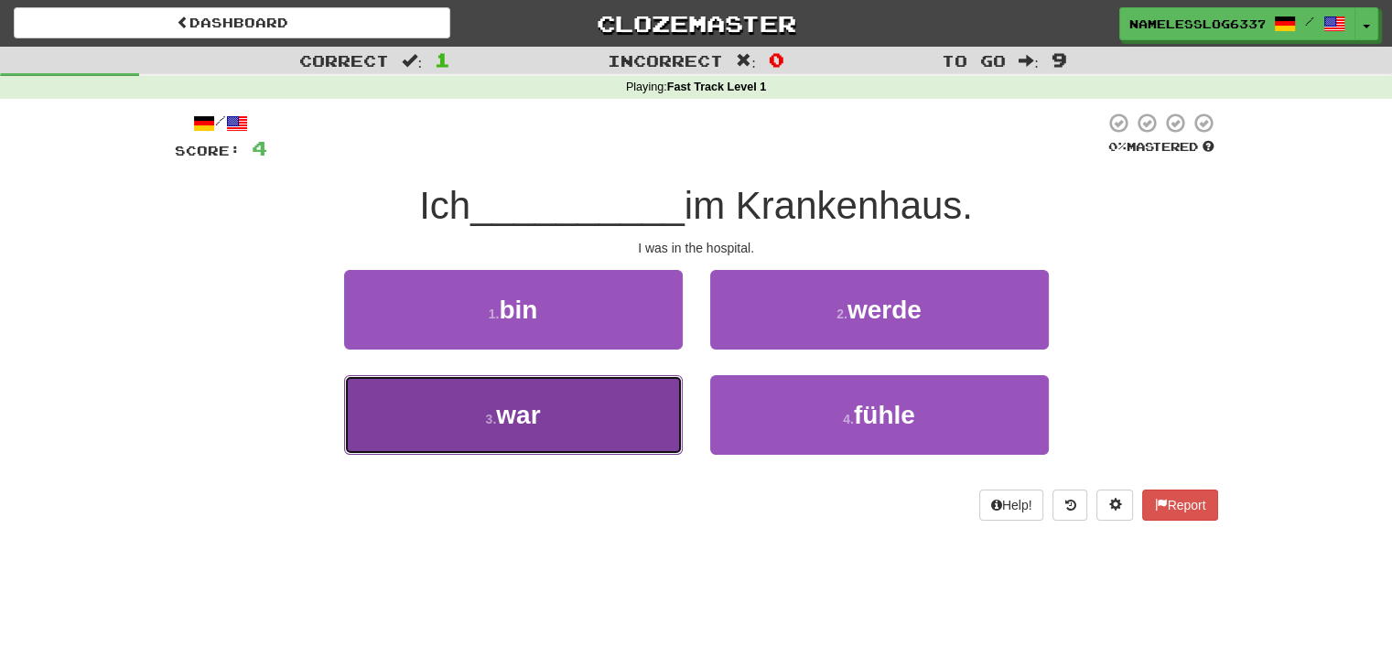
click at [645, 412] on button "3 . war" at bounding box center [513, 415] width 339 height 80
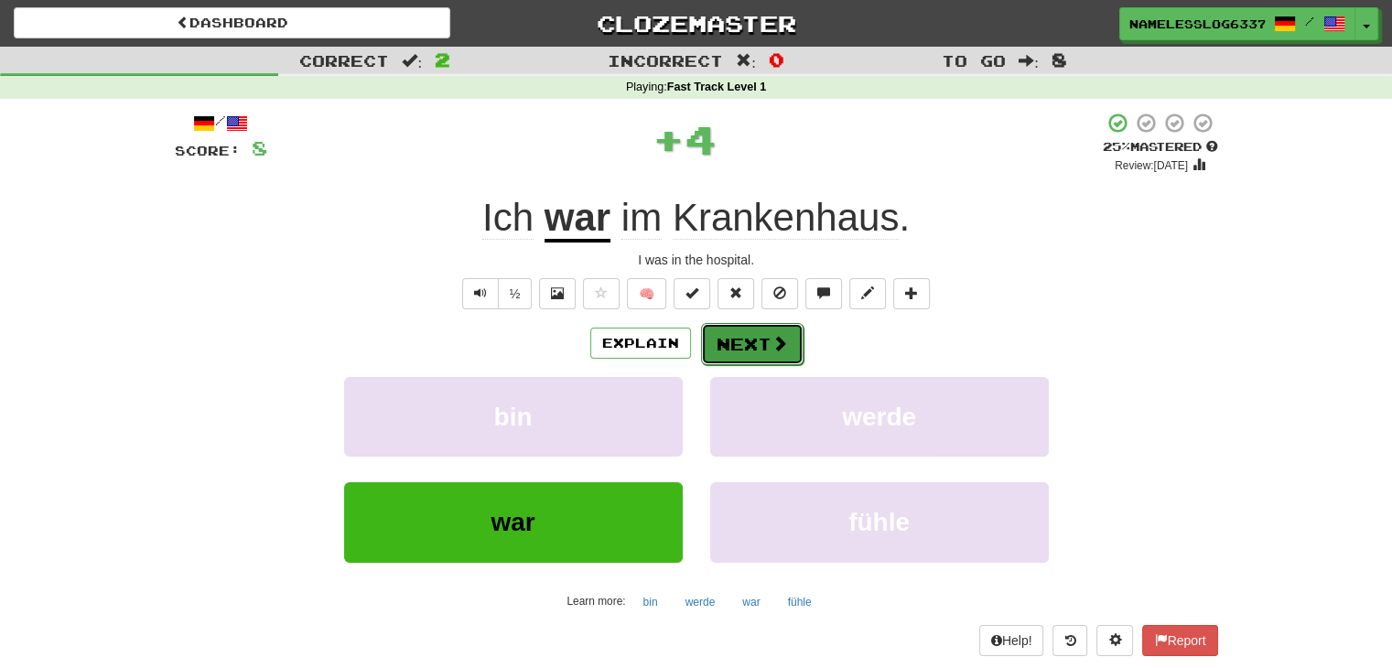
click at [739, 339] on button "Next" at bounding box center [752, 344] width 103 height 42
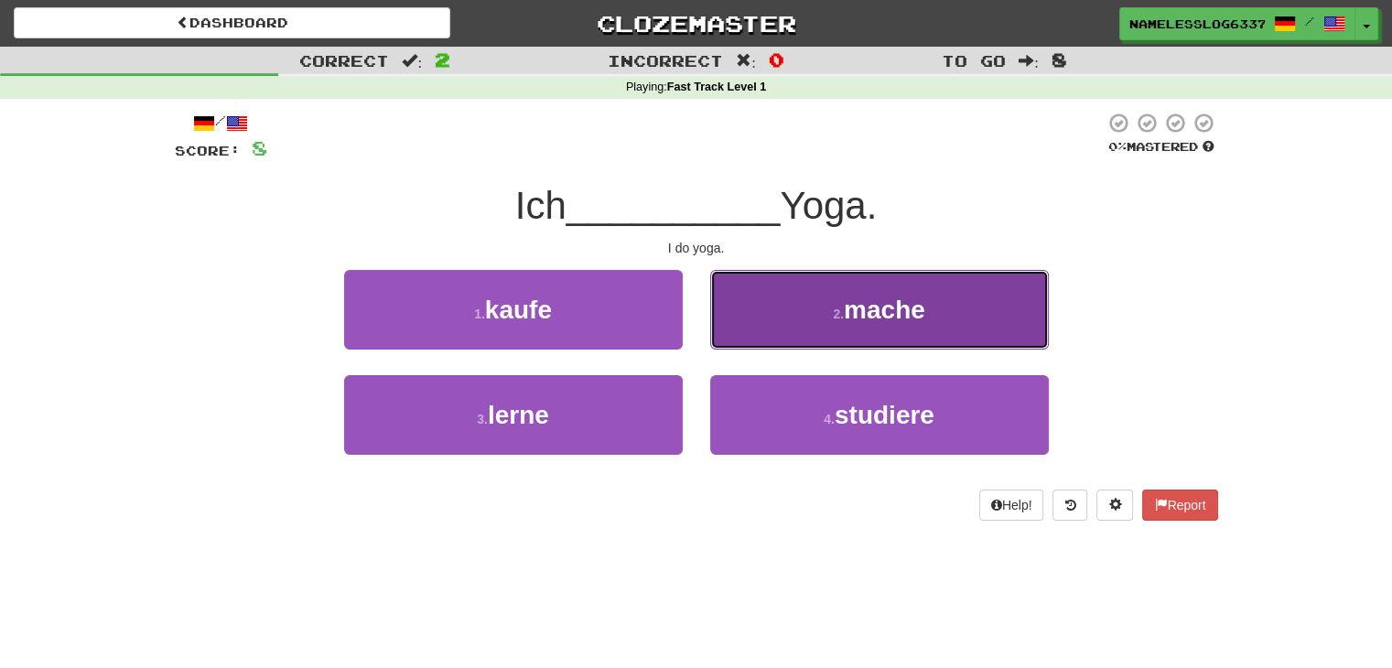
click at [782, 284] on button "2 . mache" at bounding box center [879, 310] width 339 height 80
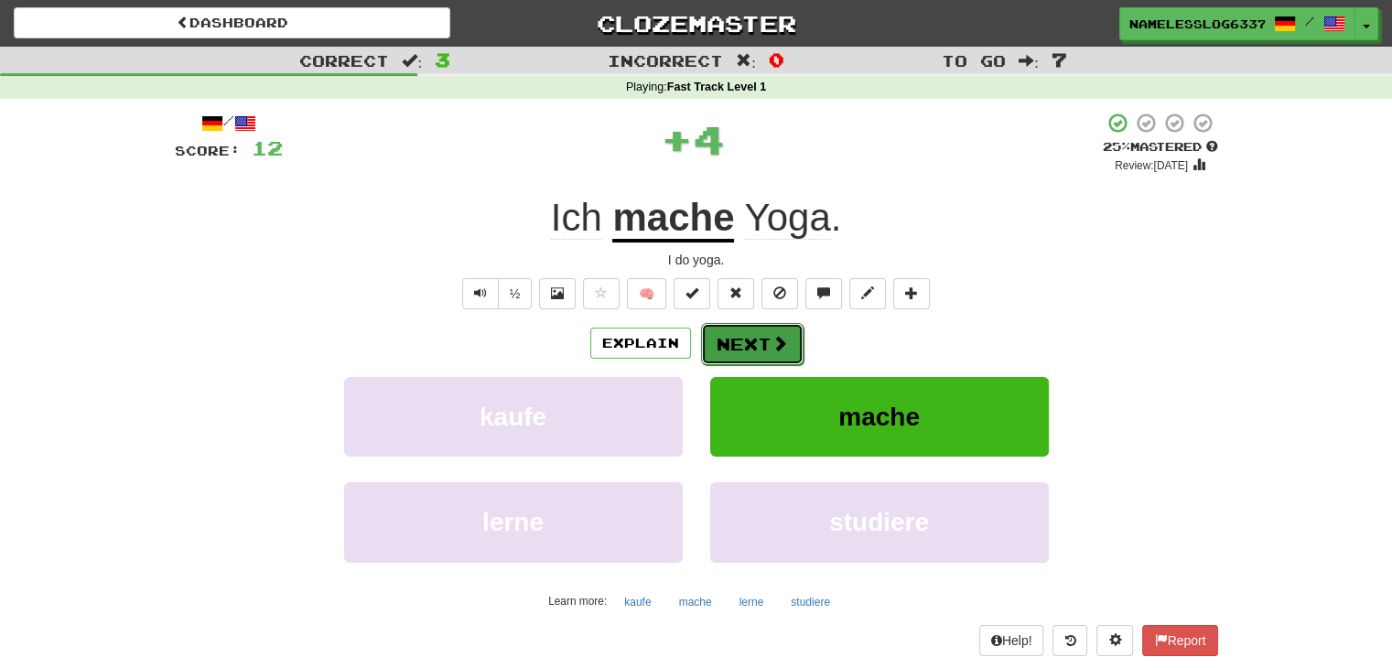
click at [744, 342] on button "Next" at bounding box center [752, 344] width 103 height 42
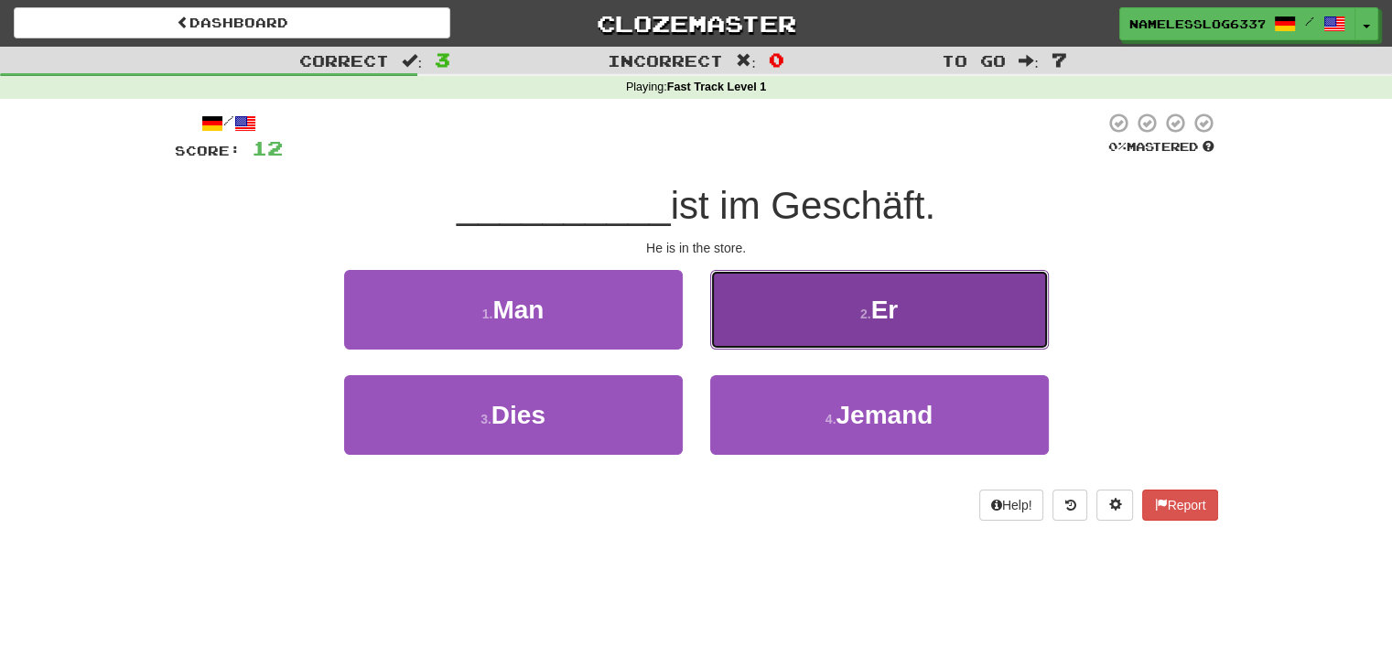
click at [787, 297] on button "2 . Er" at bounding box center [879, 310] width 339 height 80
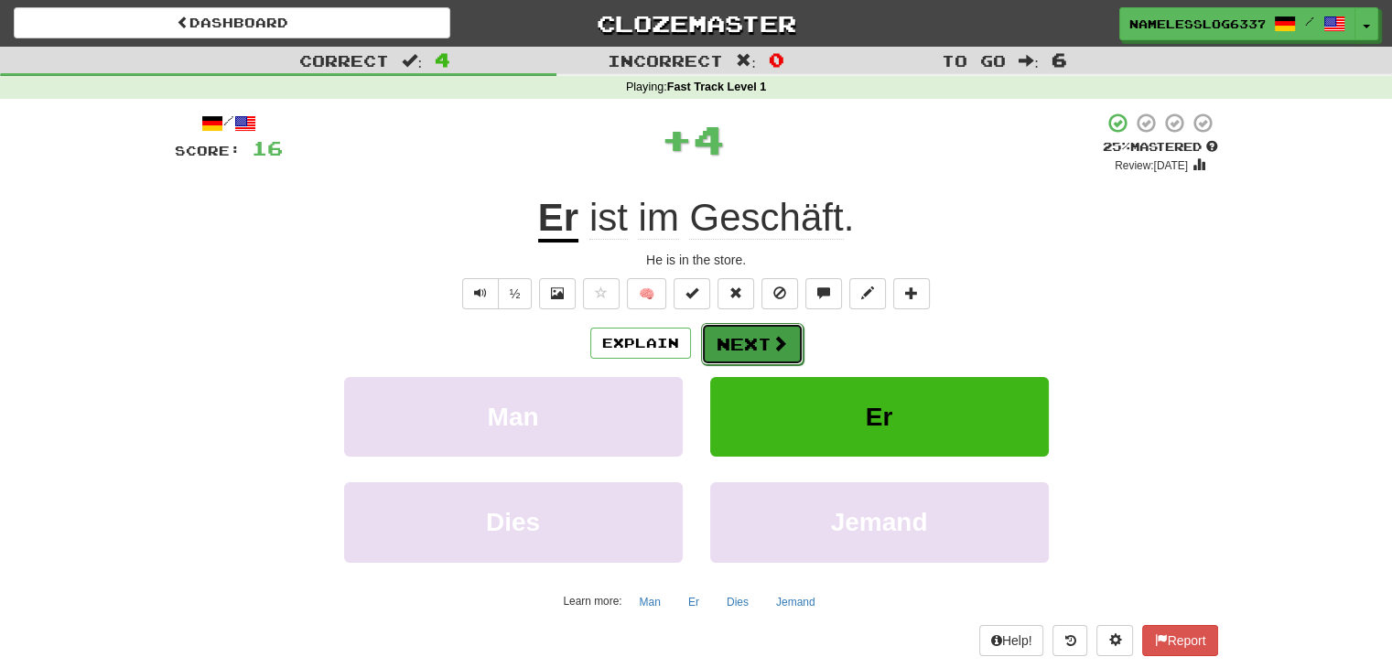
click at [758, 341] on button "Next" at bounding box center [752, 344] width 103 height 42
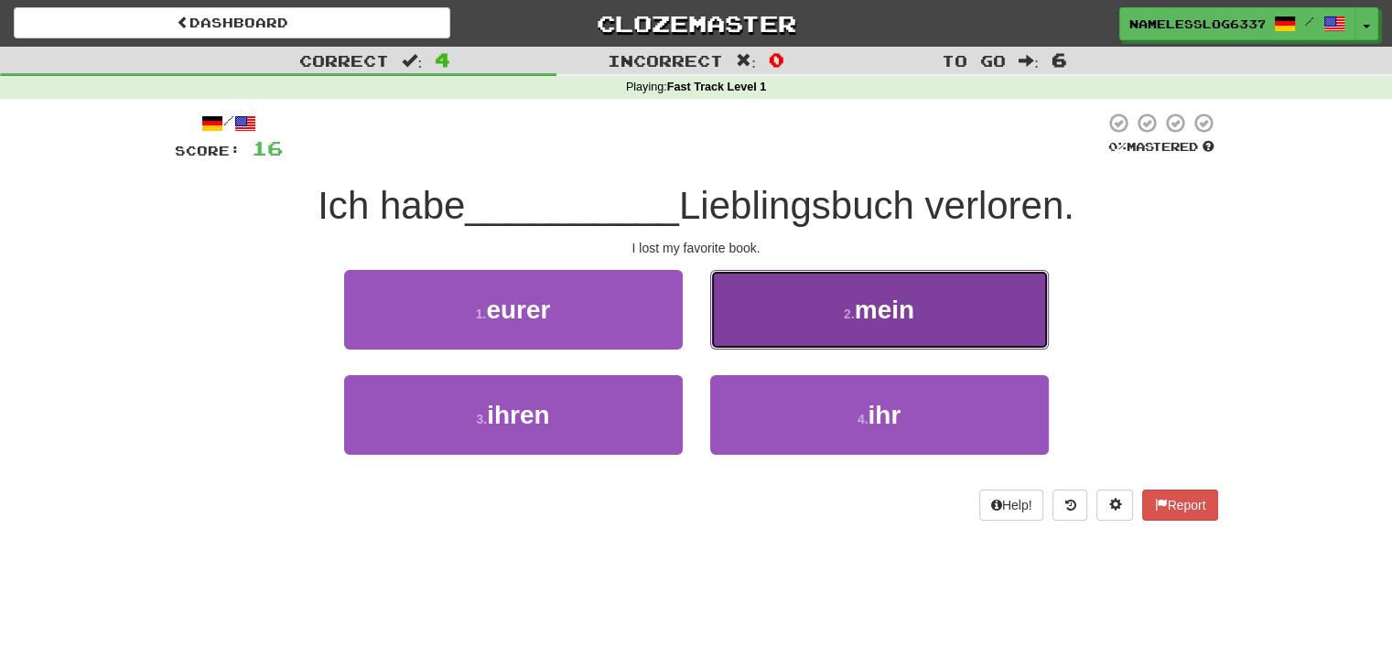
click at [775, 300] on button "2 . mein" at bounding box center [879, 310] width 339 height 80
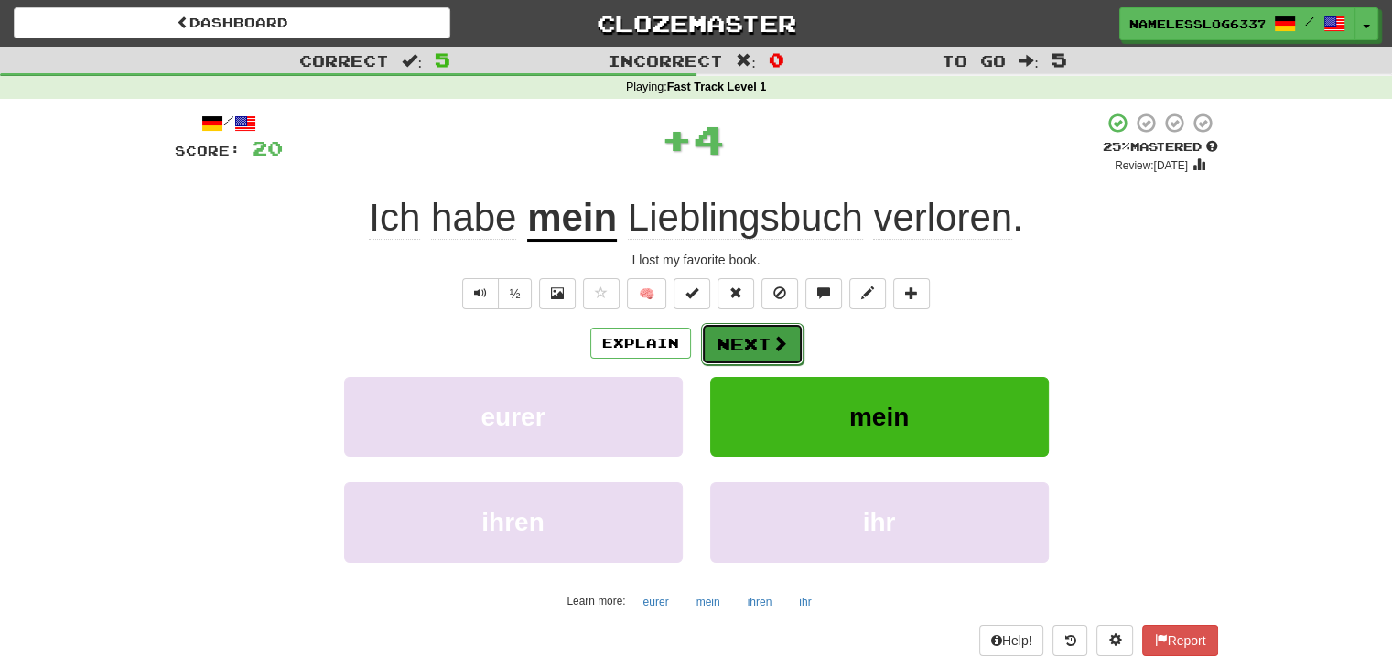
click at [743, 346] on button "Next" at bounding box center [752, 344] width 103 height 42
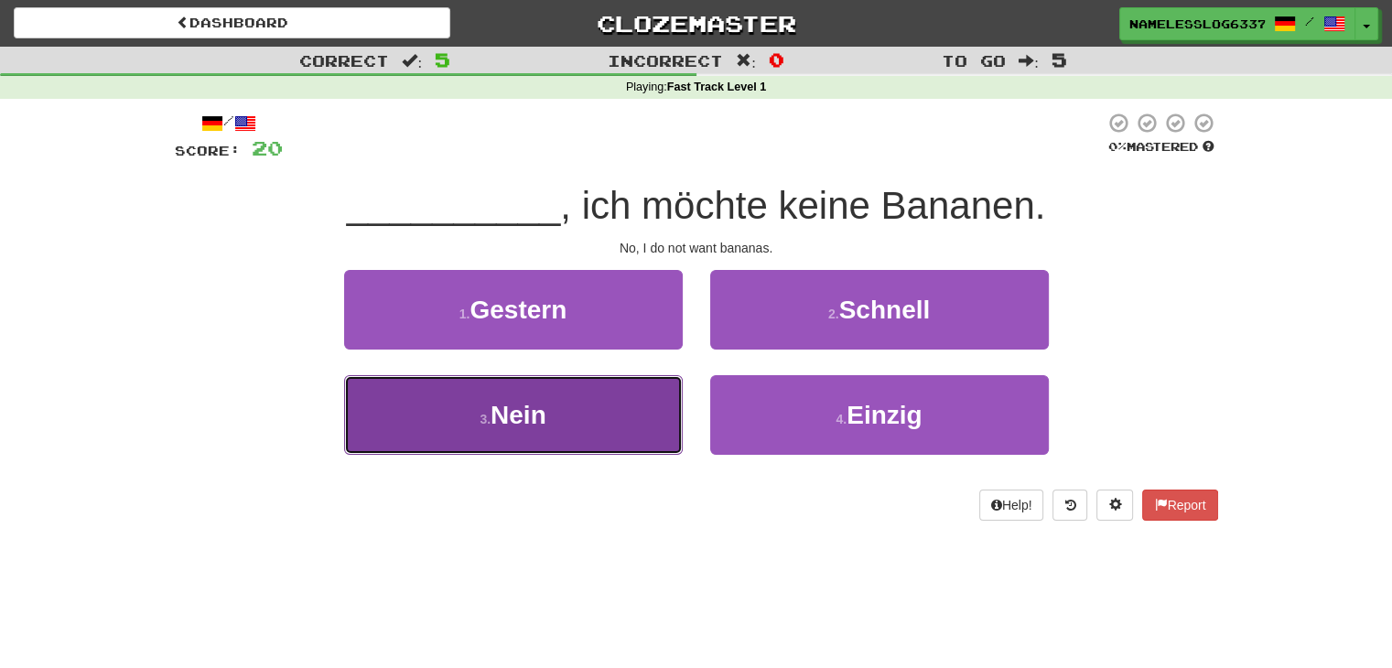
click at [604, 415] on button "3 . Nein" at bounding box center [513, 415] width 339 height 80
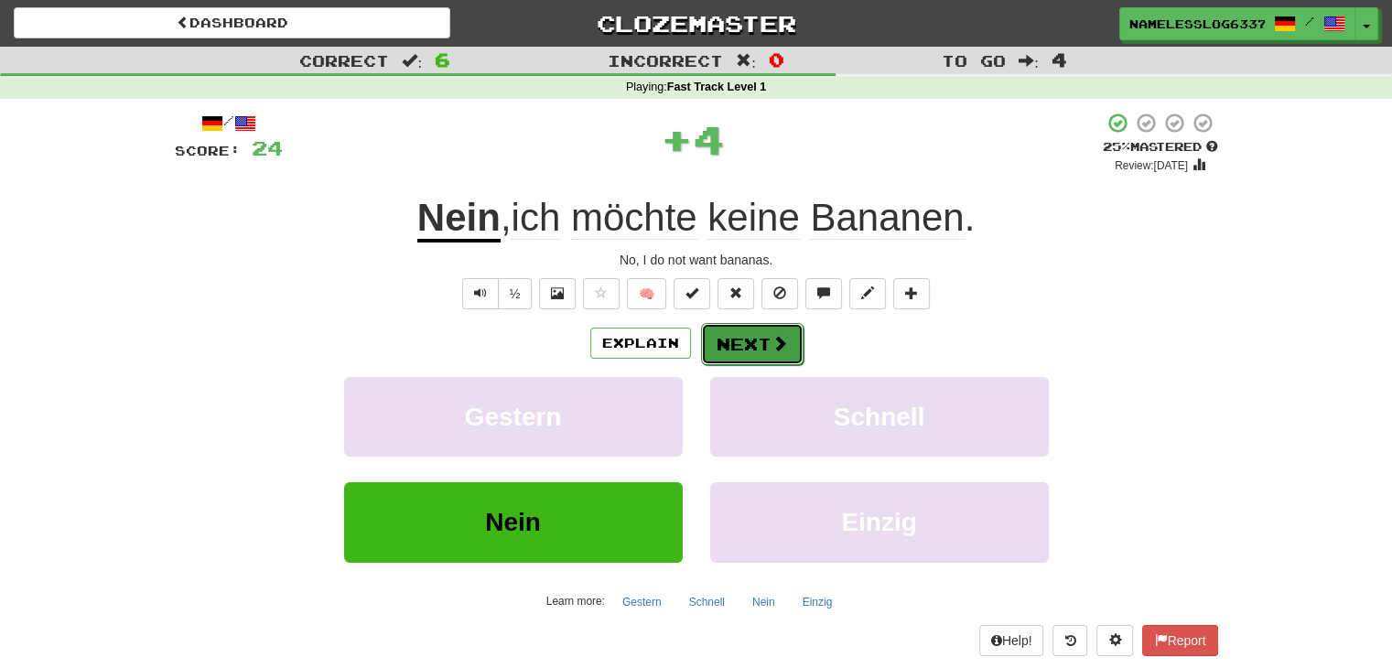
click at [771, 326] on button "Next" at bounding box center [752, 344] width 103 height 42
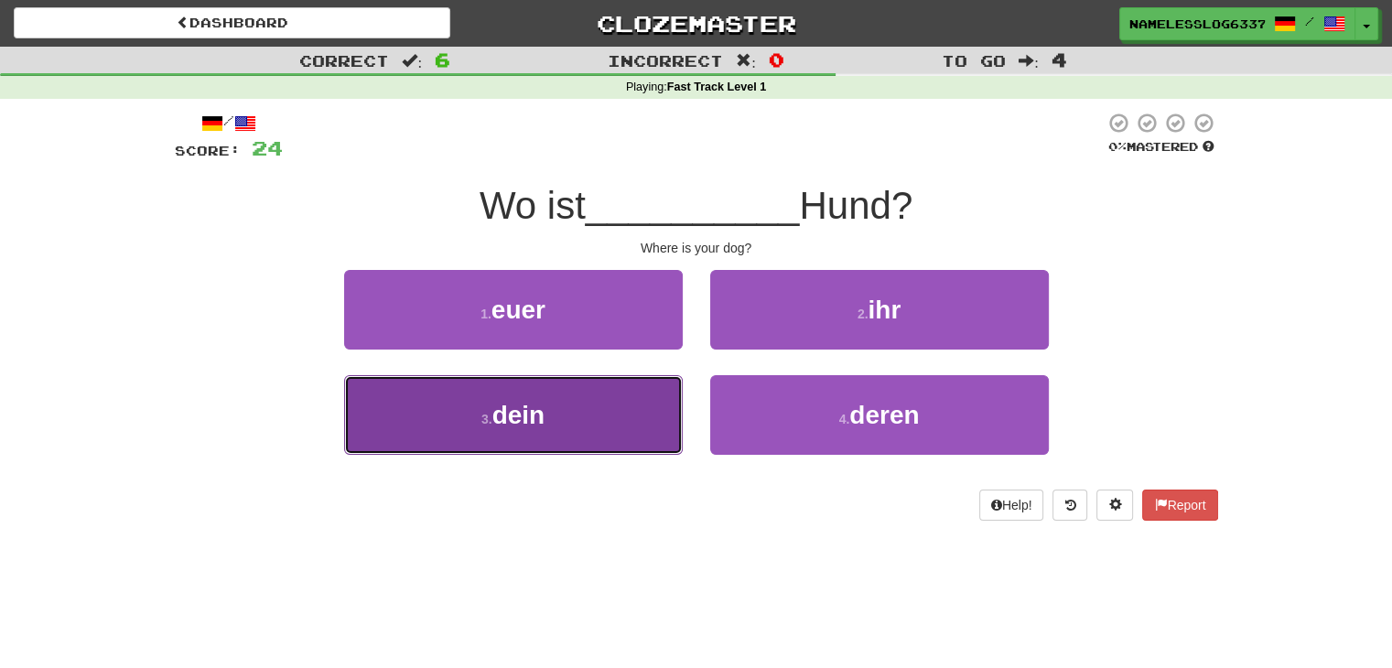
click at [615, 406] on button "3 . dein" at bounding box center [513, 415] width 339 height 80
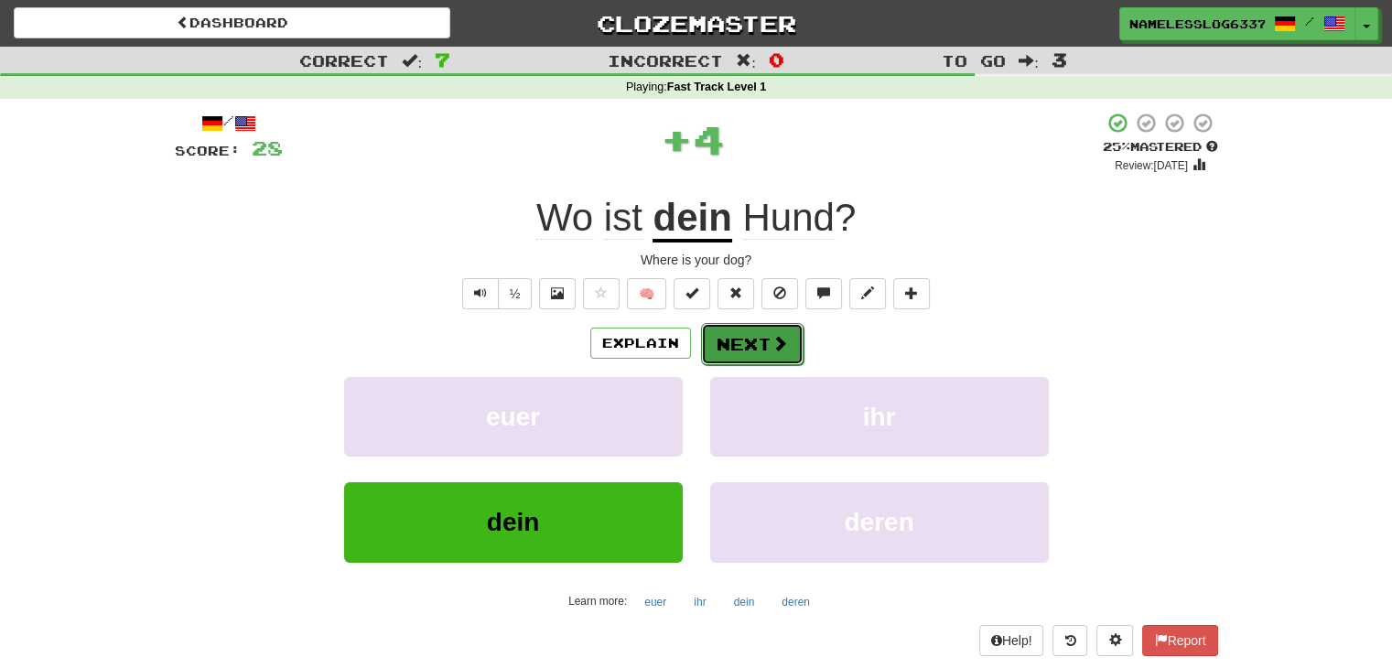
click at [773, 342] on span at bounding box center [780, 343] width 16 height 16
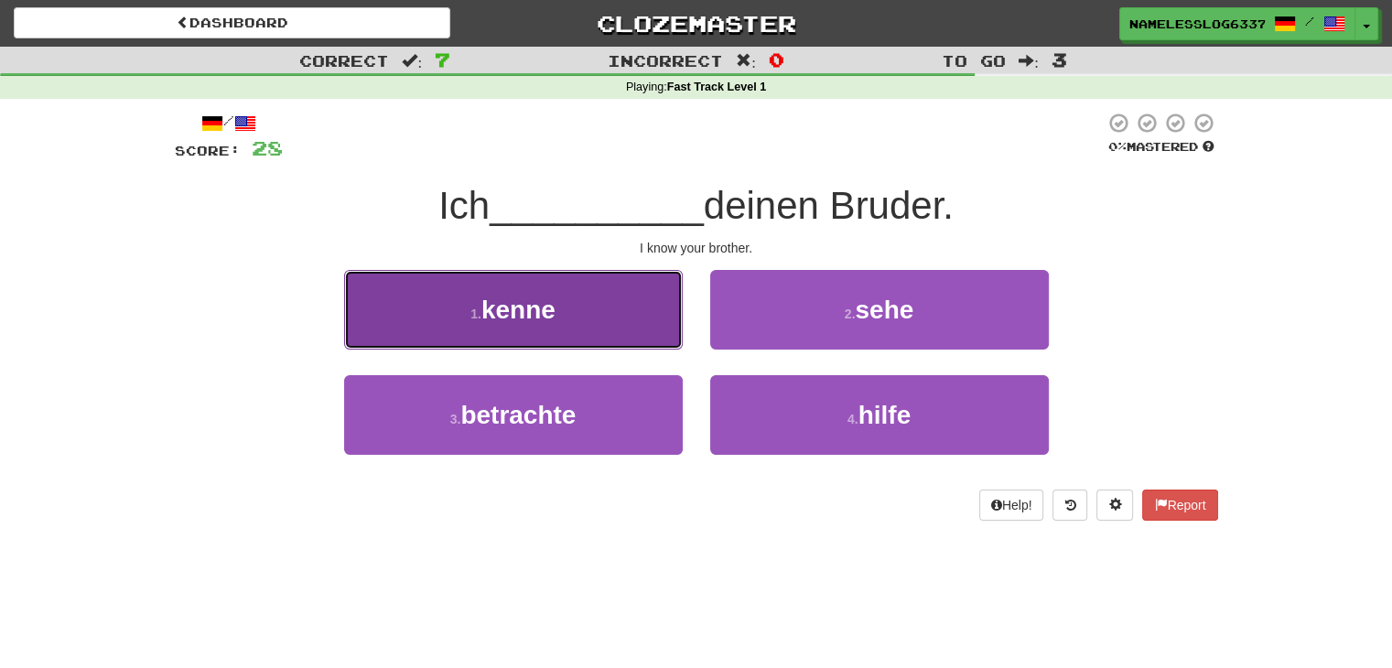
click at [664, 327] on button "1 . kenne" at bounding box center [513, 310] width 339 height 80
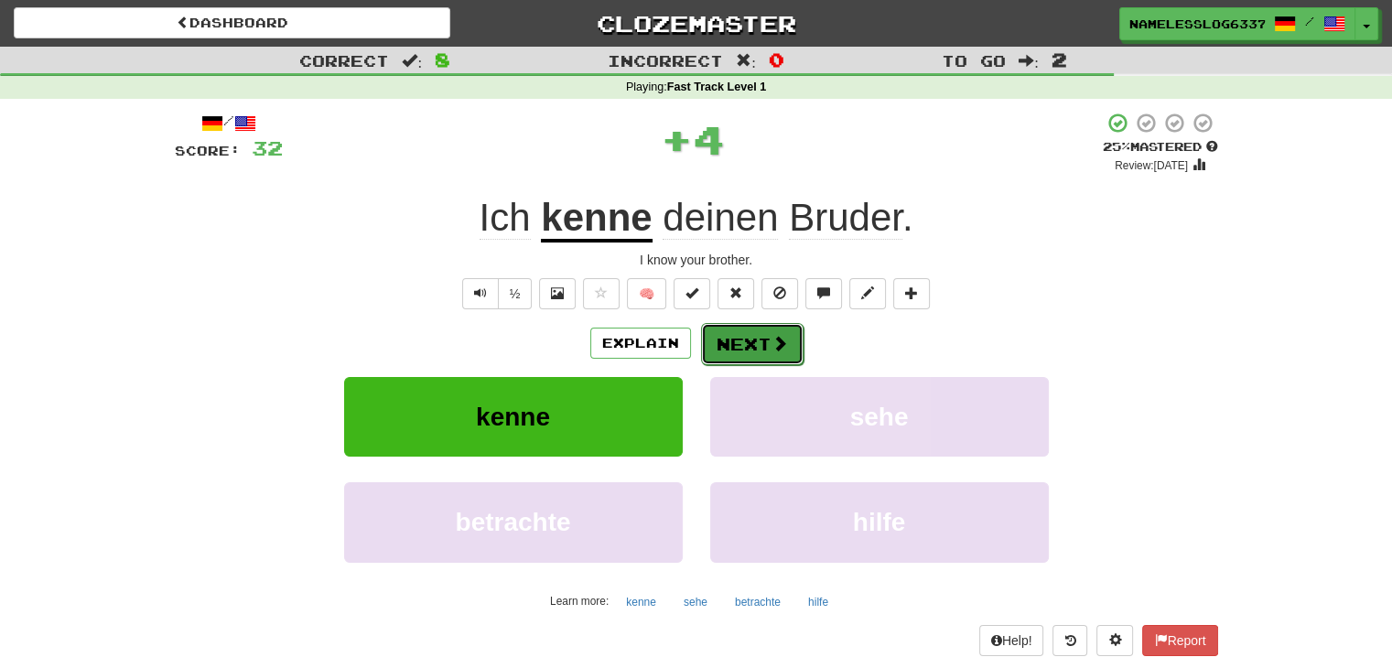
click at [761, 346] on button "Next" at bounding box center [752, 344] width 103 height 42
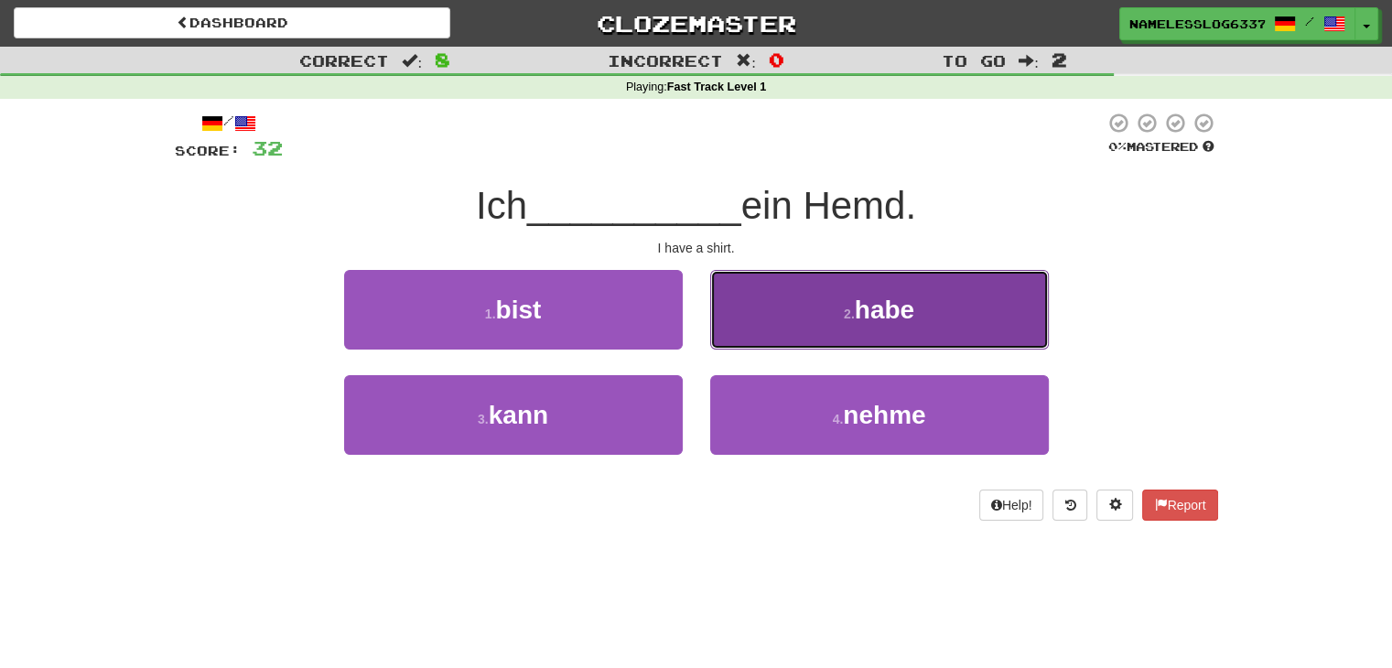
click at [758, 301] on button "2 . habe" at bounding box center [879, 310] width 339 height 80
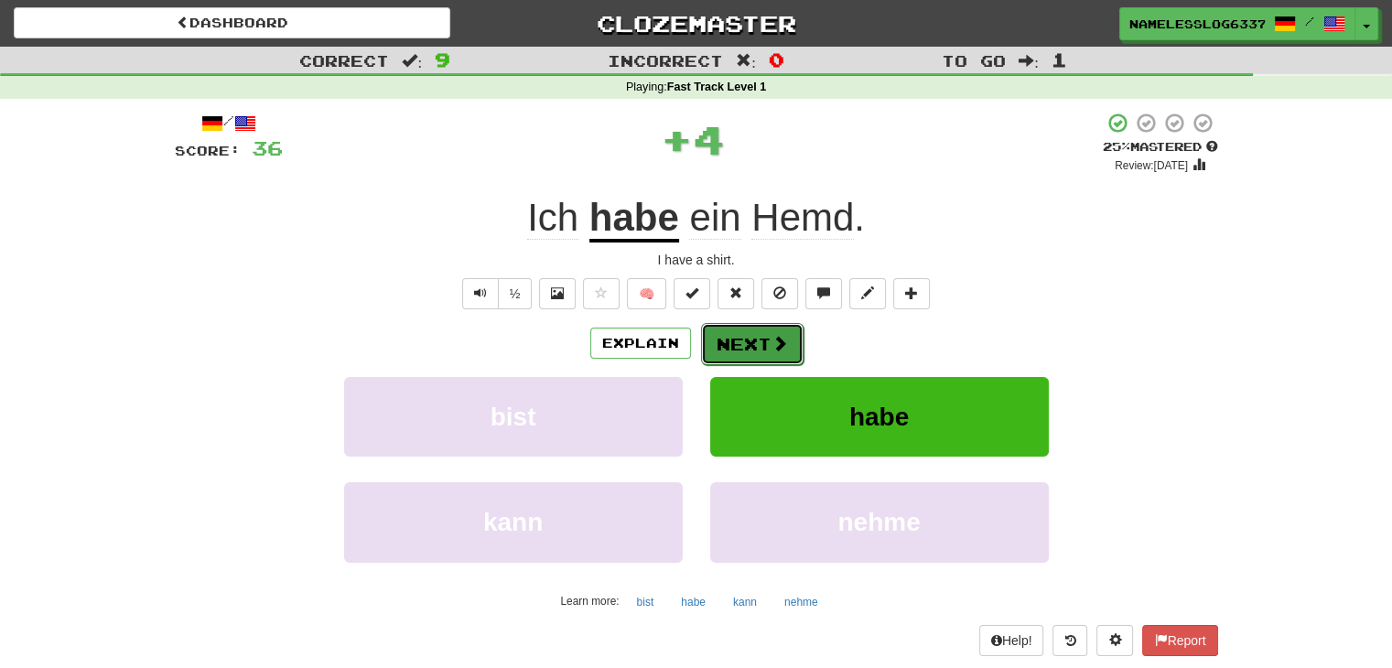
click at [734, 348] on button "Next" at bounding box center [752, 344] width 103 height 42
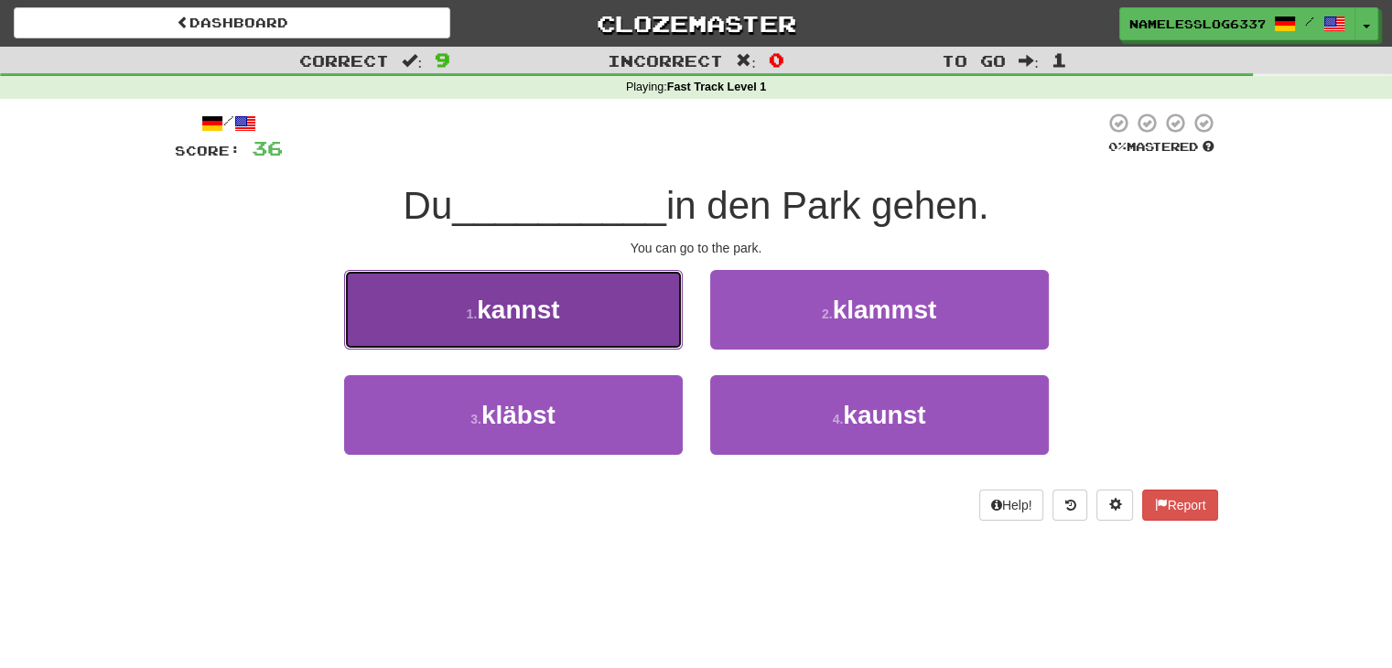
click at [617, 318] on button "1 . kannst" at bounding box center [513, 310] width 339 height 80
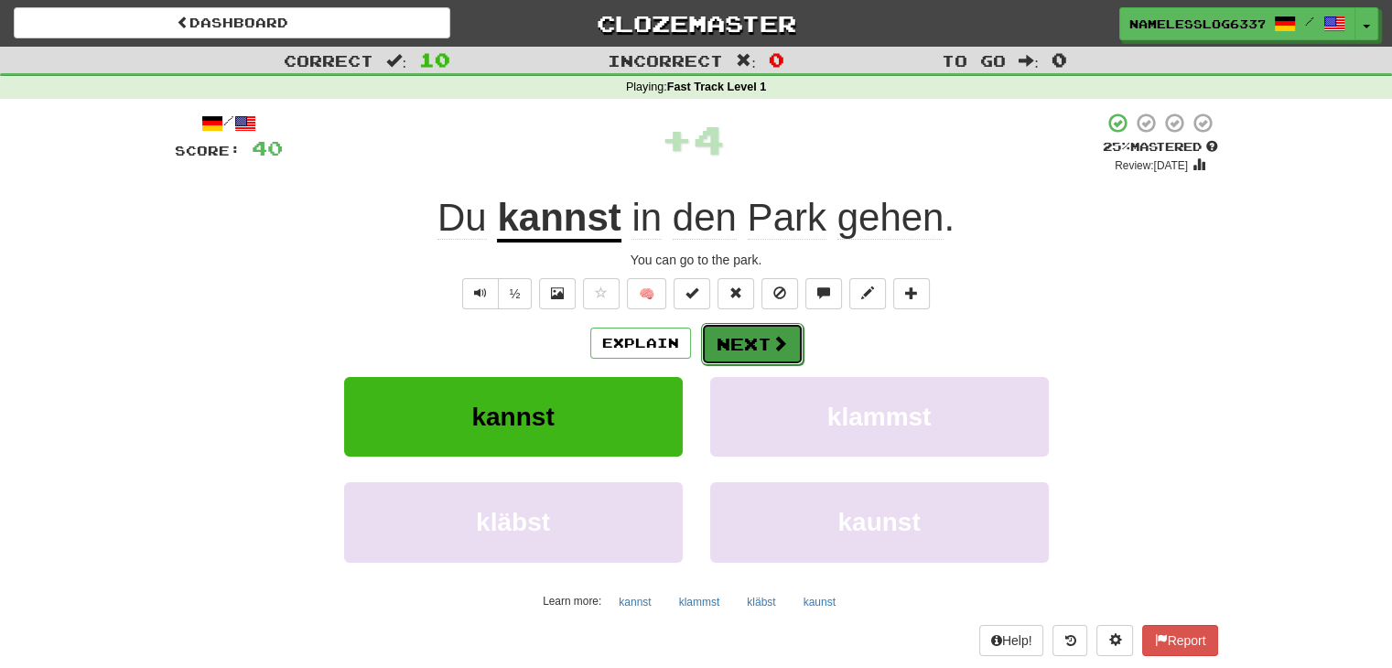
click at [777, 349] on span at bounding box center [780, 343] width 16 height 16
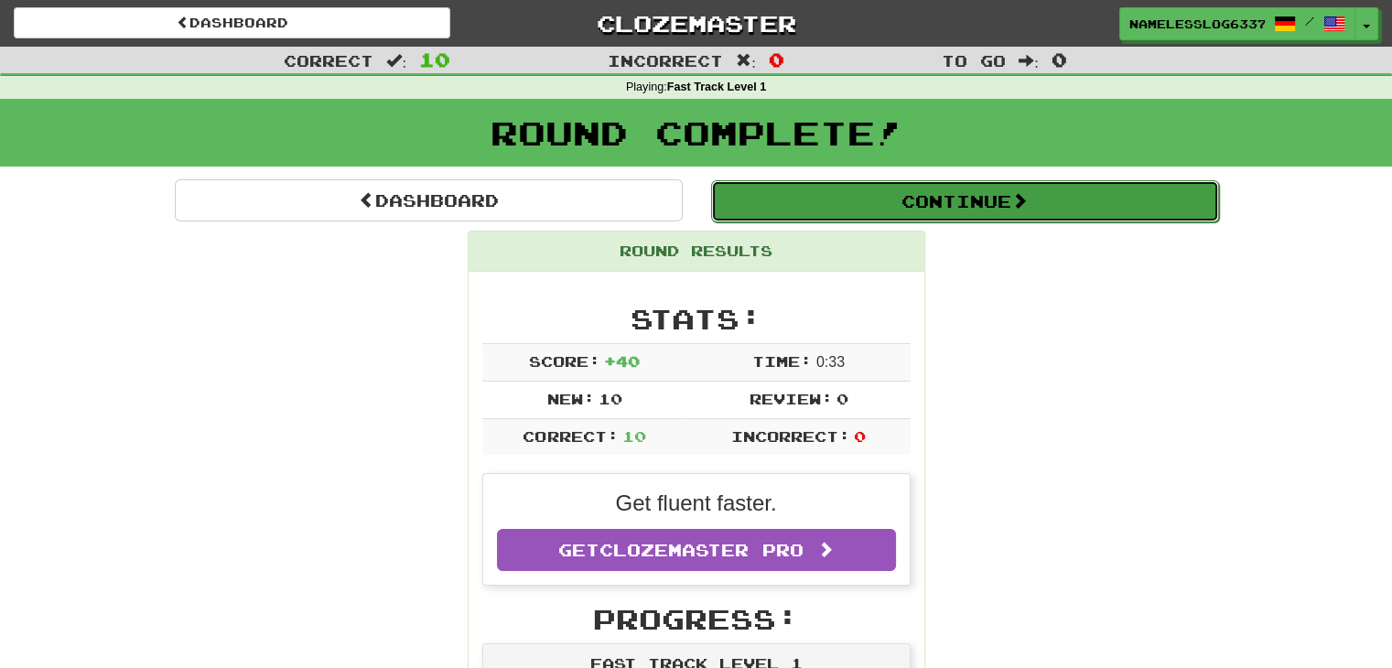
click at [1049, 200] on button "Continue" at bounding box center [965, 201] width 508 height 42
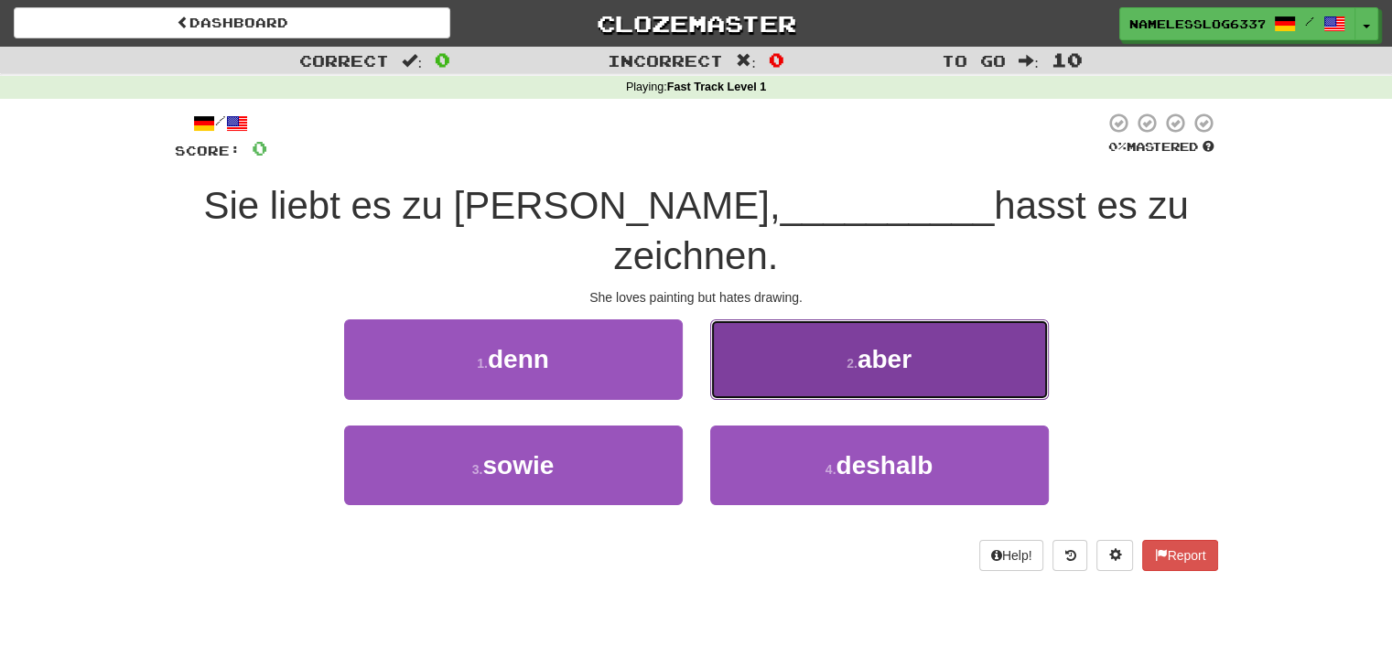
click at [802, 319] on button "2 . aber" at bounding box center [879, 359] width 339 height 80
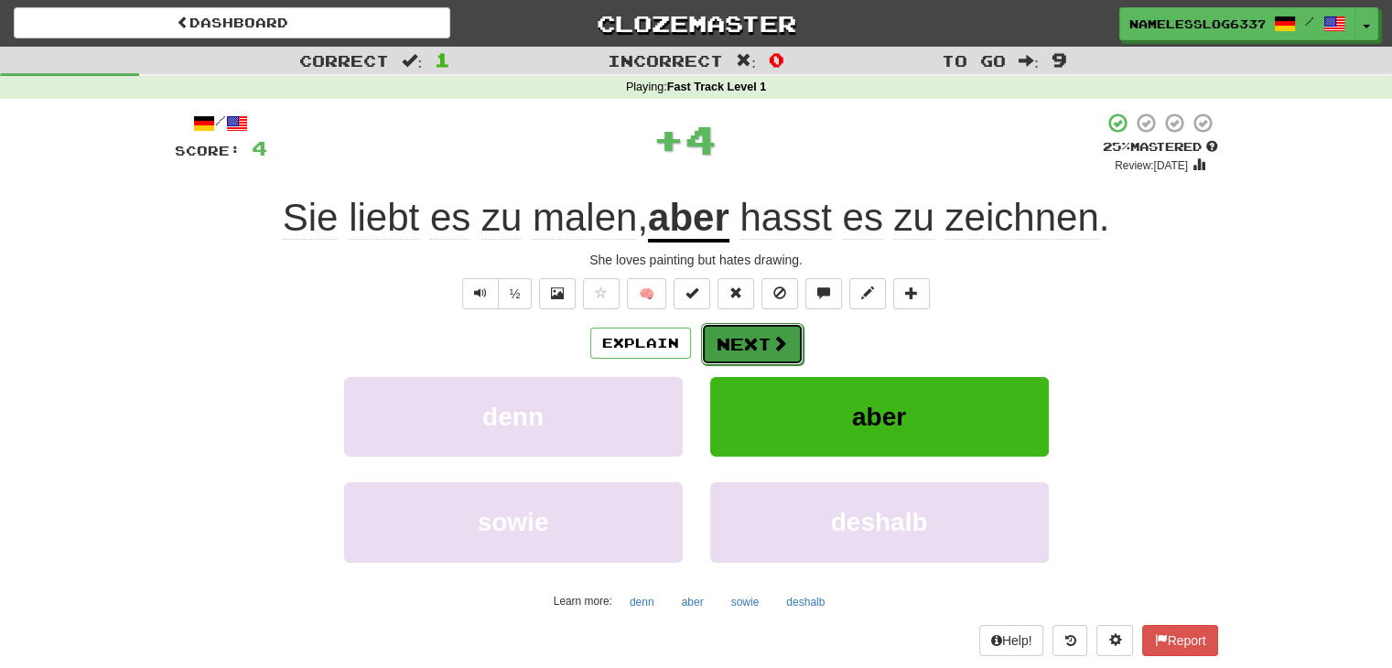
click at [755, 349] on button "Next" at bounding box center [752, 344] width 103 height 42
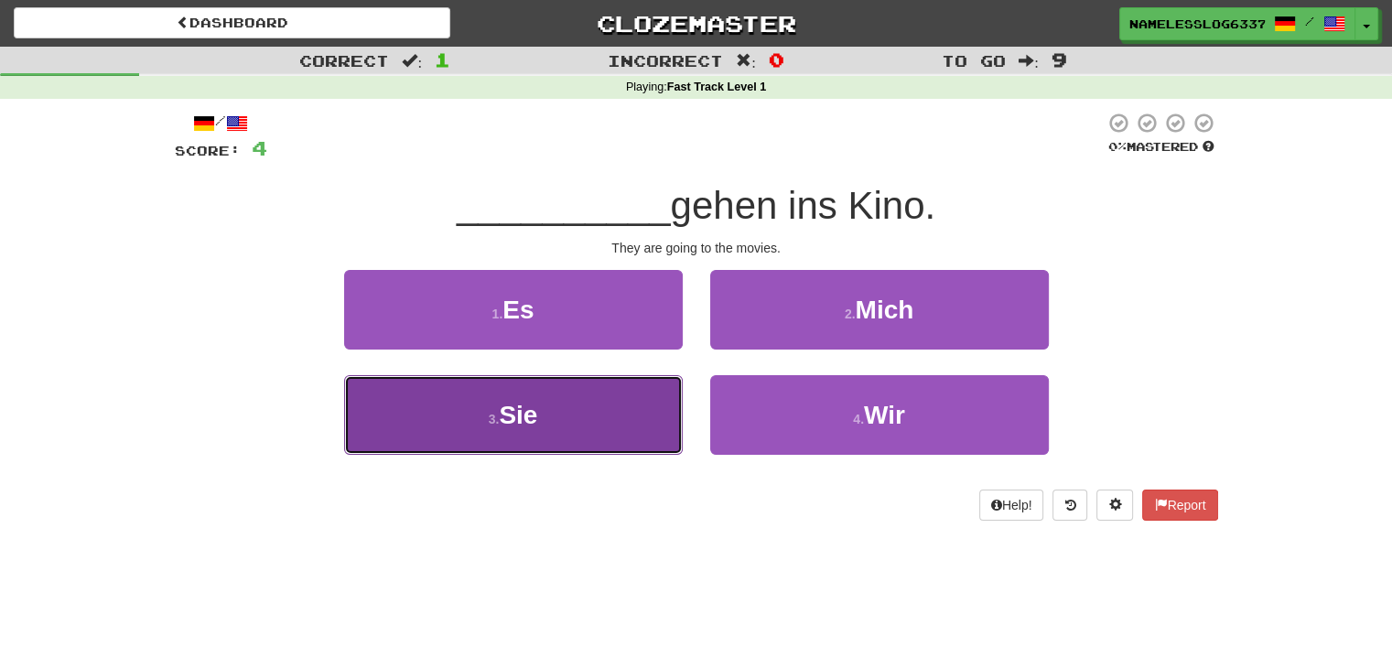
click at [595, 404] on button "3 . Sie" at bounding box center [513, 415] width 339 height 80
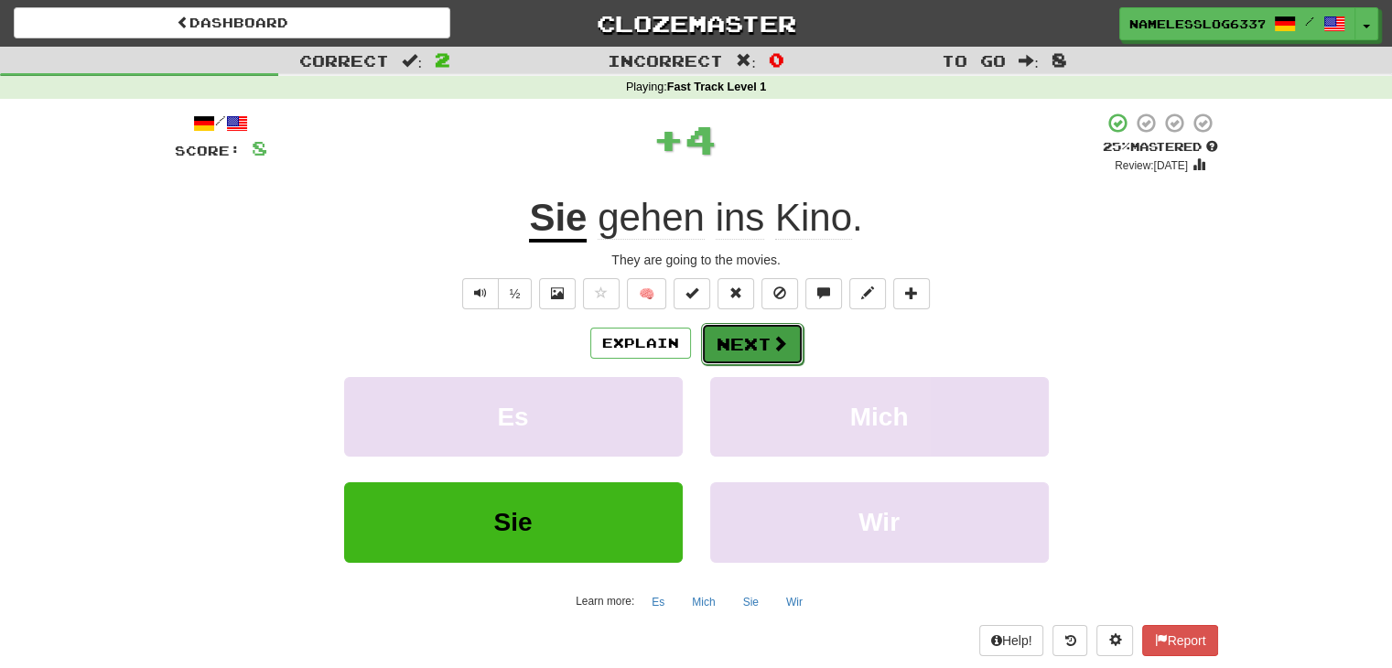
click at [761, 345] on button "Next" at bounding box center [752, 344] width 103 height 42
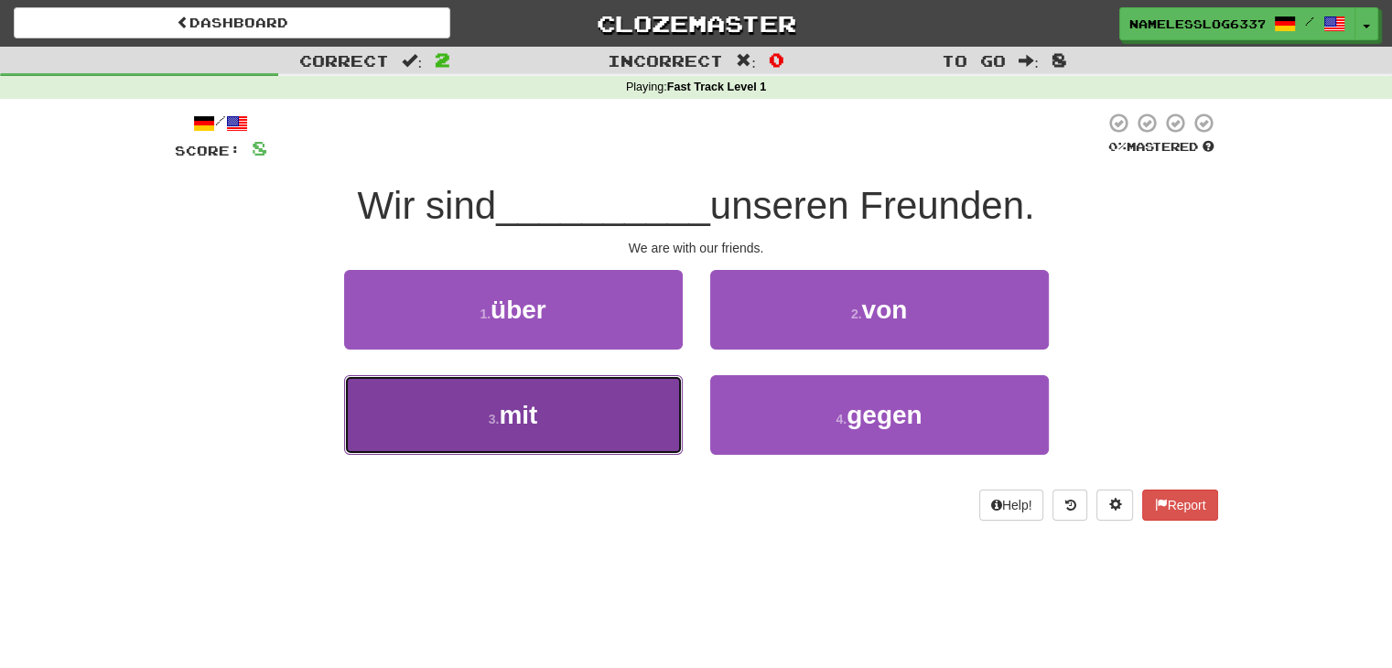
click at [650, 438] on button "3 . mit" at bounding box center [513, 415] width 339 height 80
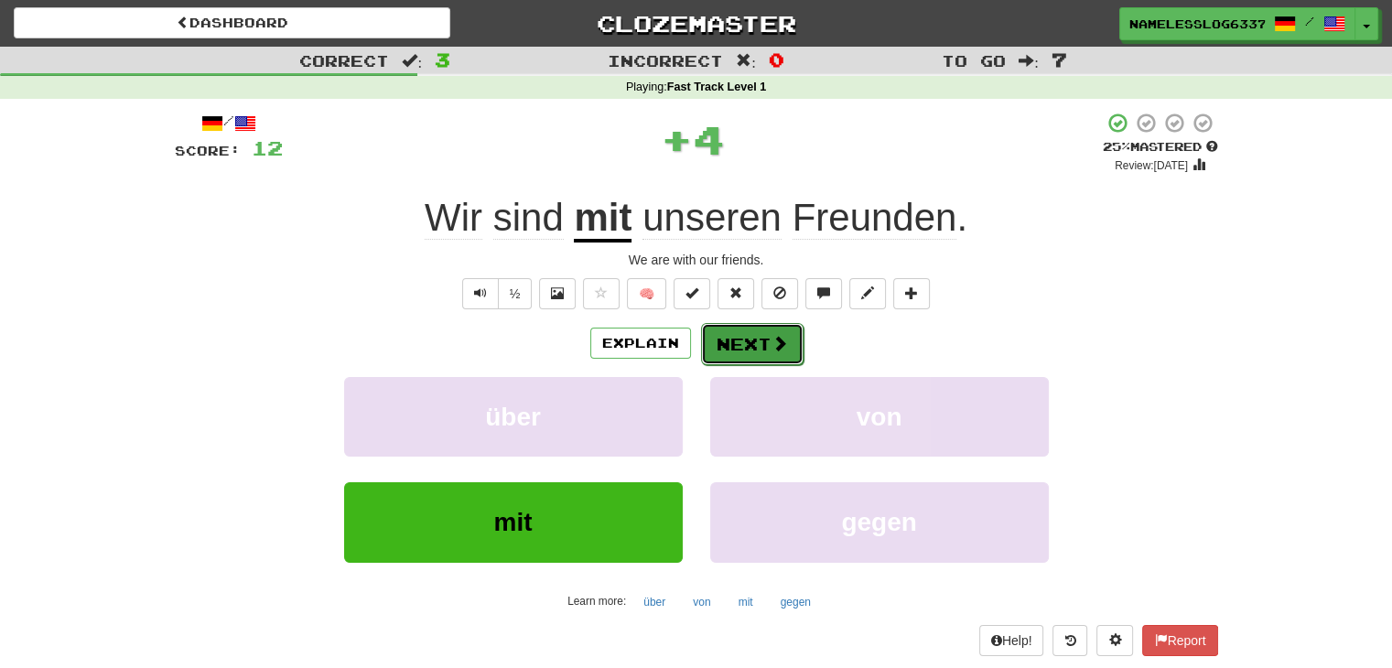
click at [772, 340] on span at bounding box center [780, 343] width 16 height 16
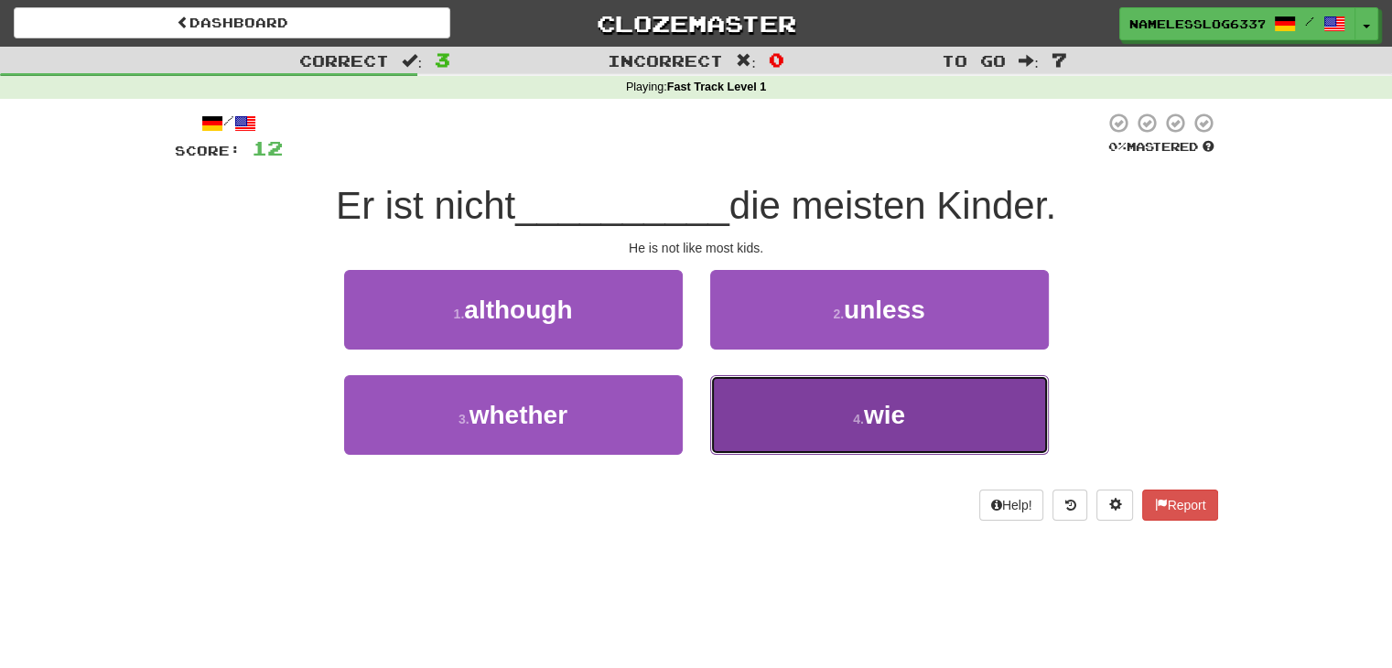
click at [743, 407] on button "4 . wie" at bounding box center [879, 415] width 339 height 80
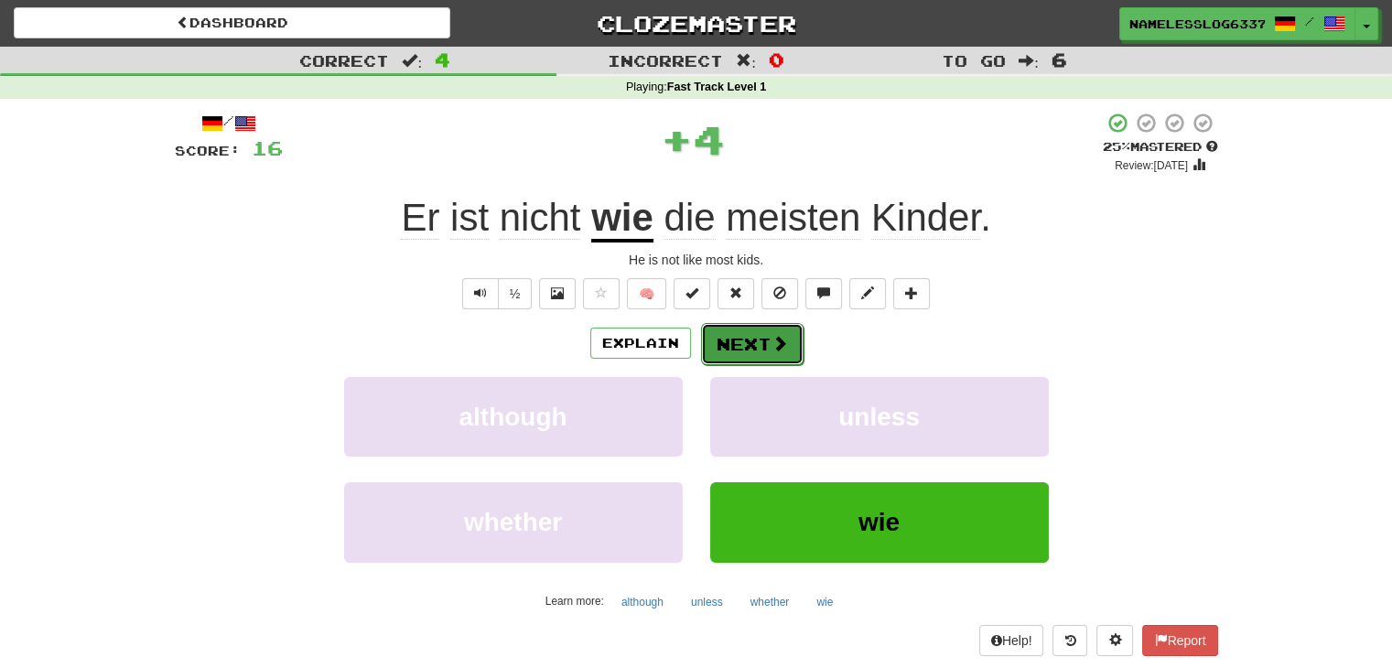
click at [743, 329] on button "Next" at bounding box center [752, 344] width 103 height 42
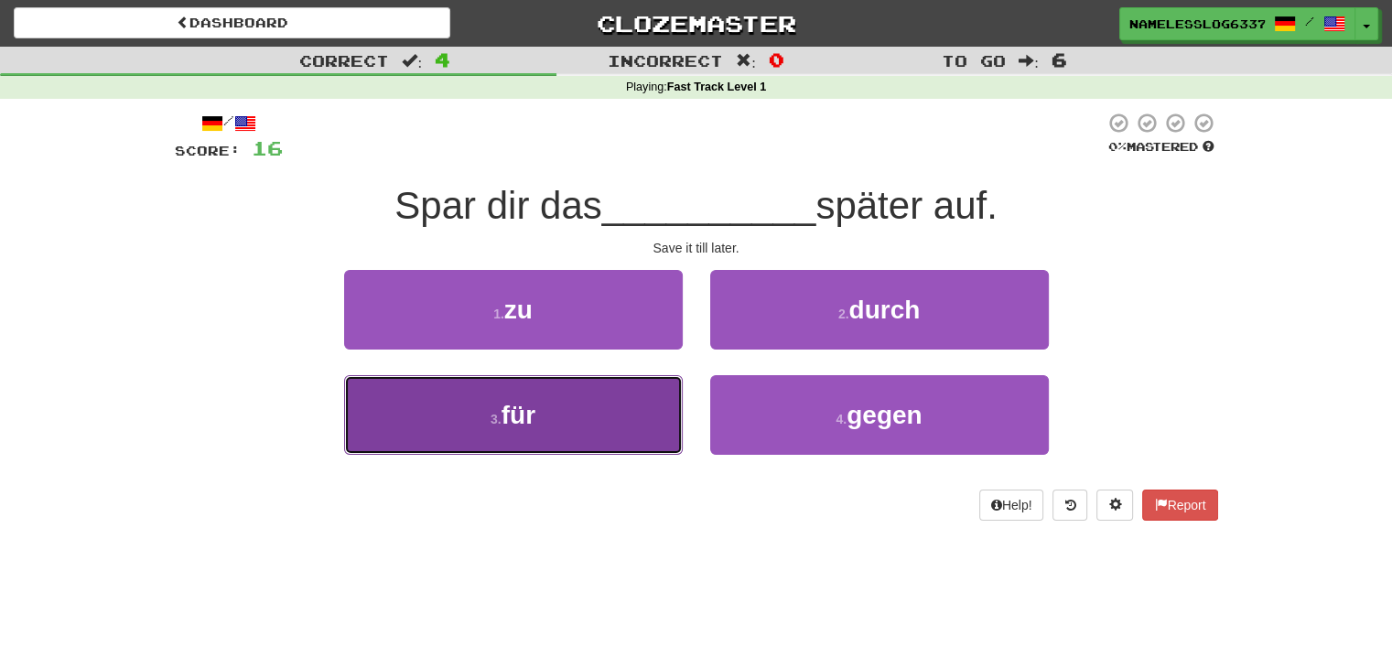
click at [610, 432] on button "3 . für" at bounding box center [513, 415] width 339 height 80
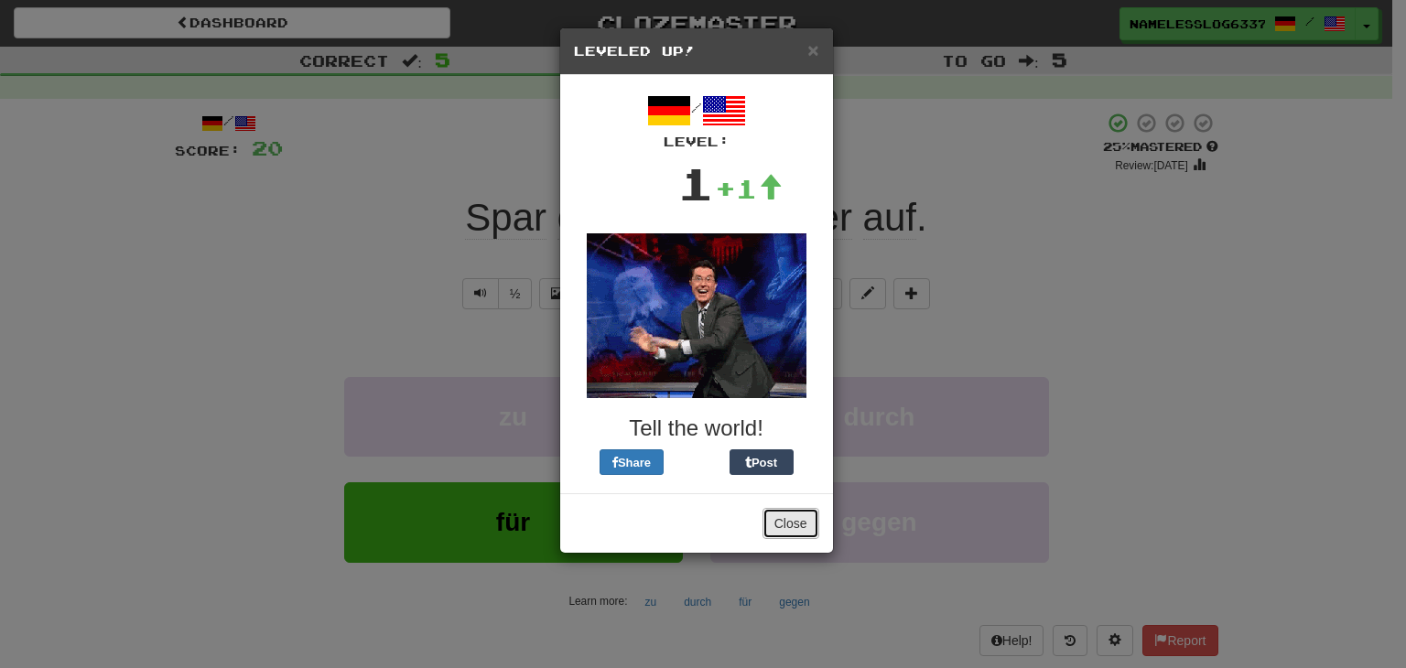
click at [787, 529] on button "Close" at bounding box center [790, 523] width 57 height 31
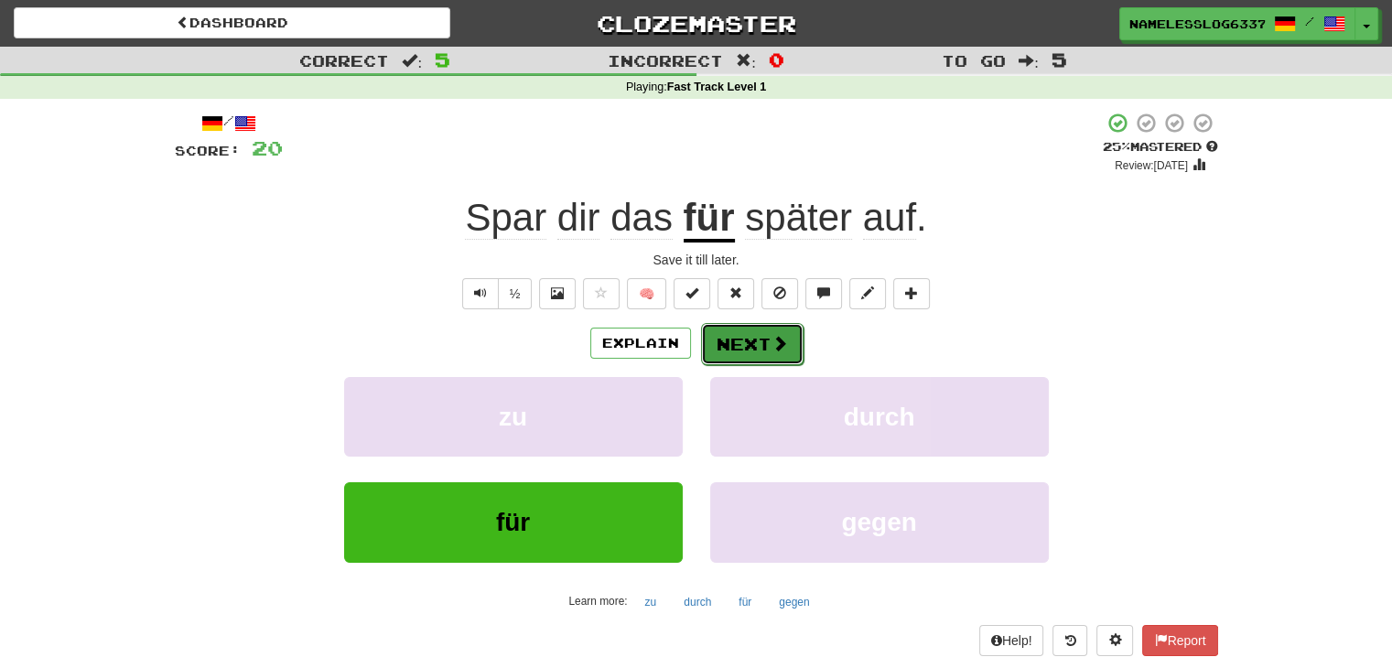
click at [768, 352] on button "Next" at bounding box center [752, 344] width 103 height 42
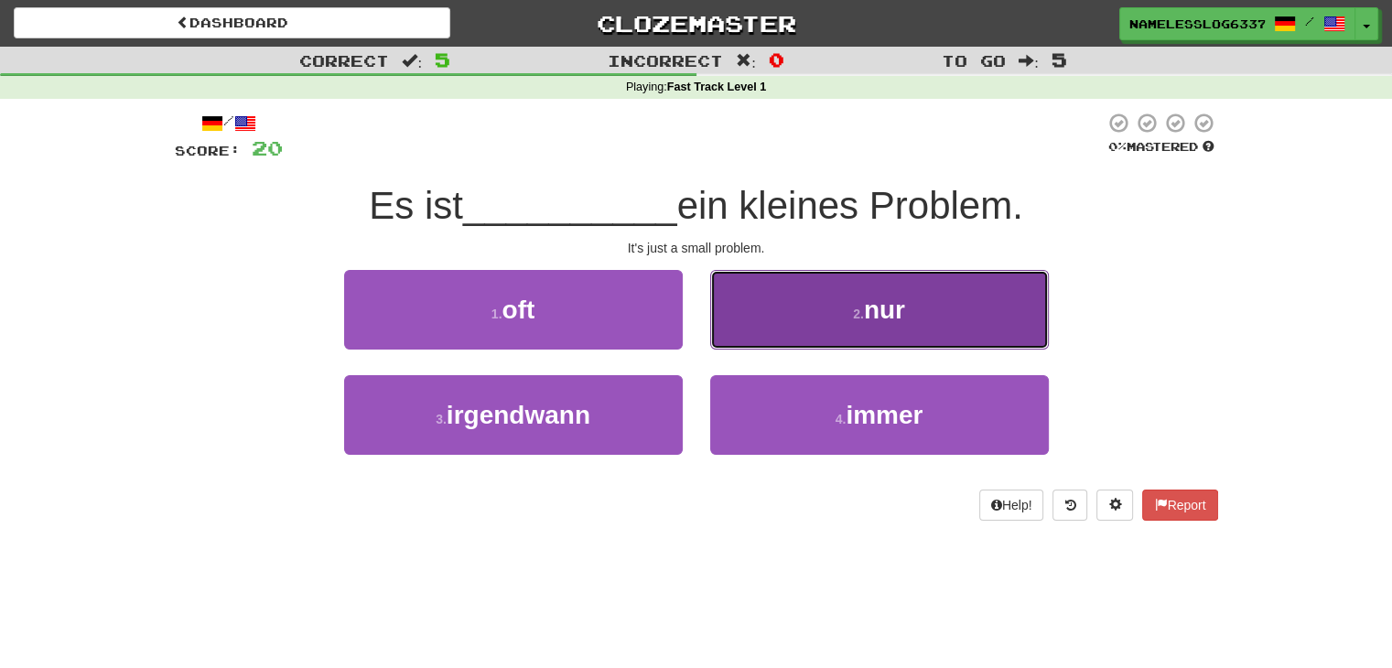
click at [780, 319] on button "2 . nur" at bounding box center [879, 310] width 339 height 80
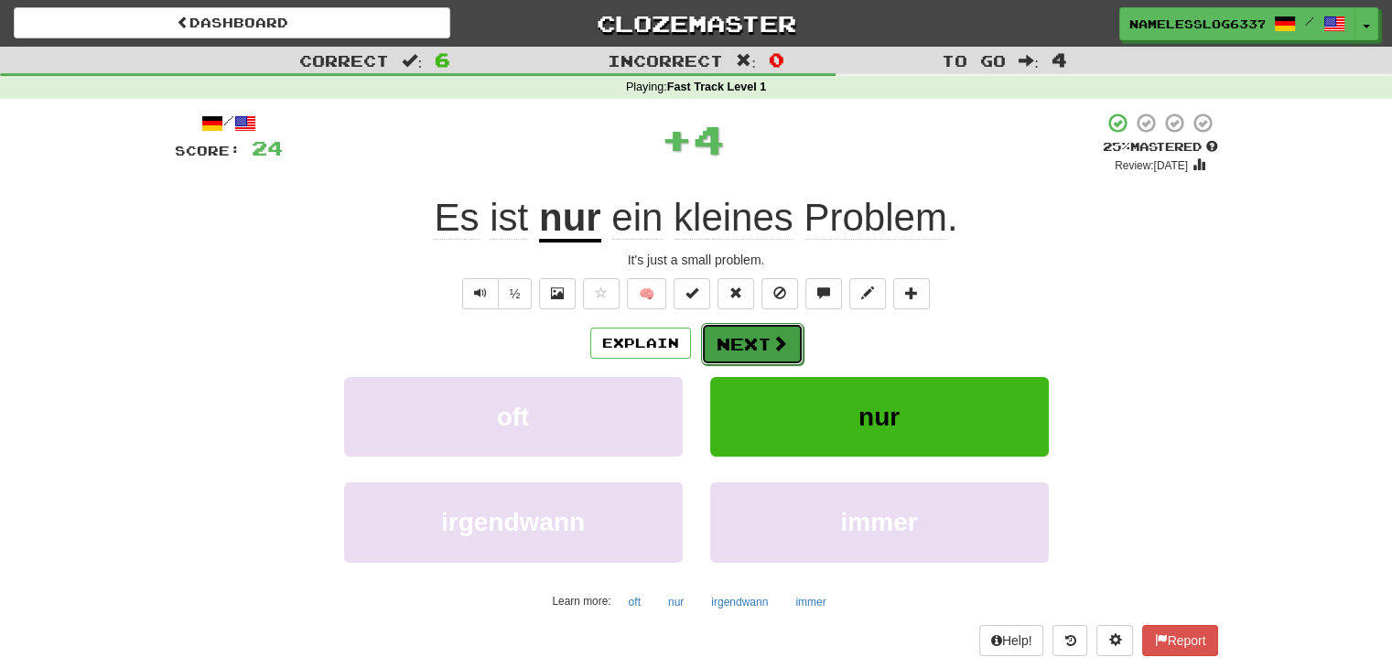
click at [737, 338] on button "Next" at bounding box center [752, 344] width 103 height 42
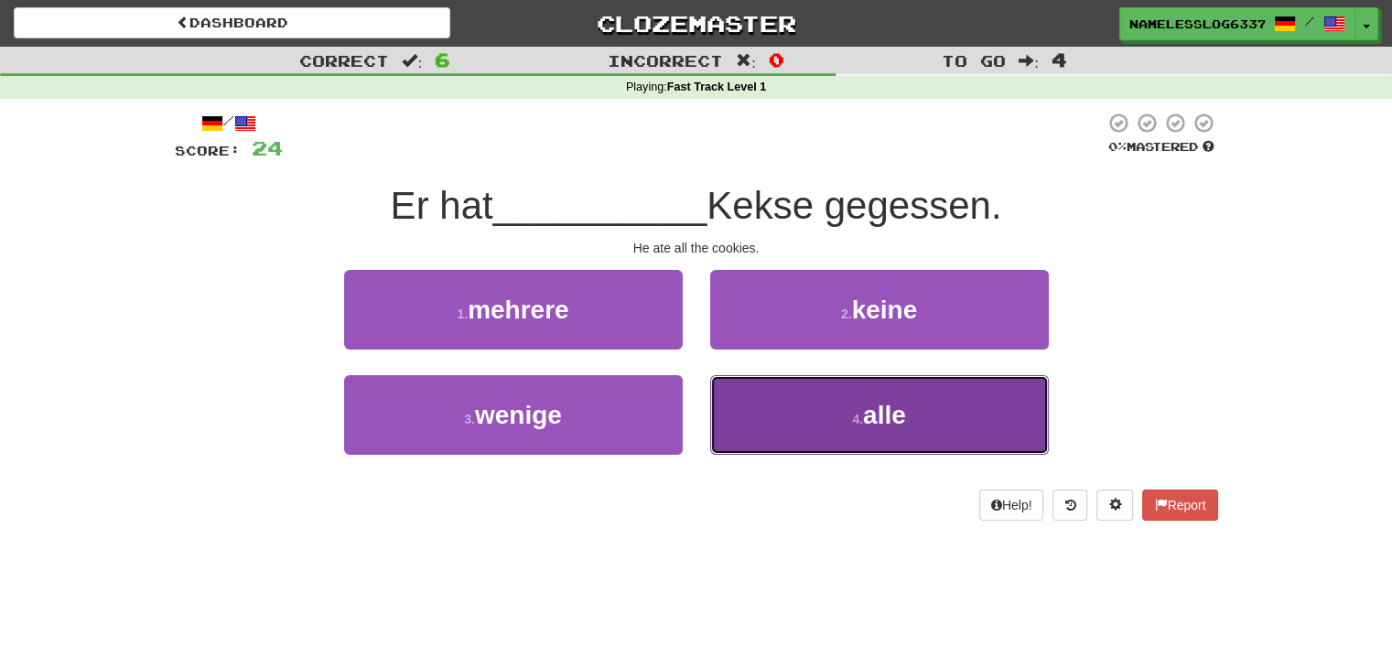
click at [800, 411] on button "4 . alle" at bounding box center [879, 415] width 339 height 80
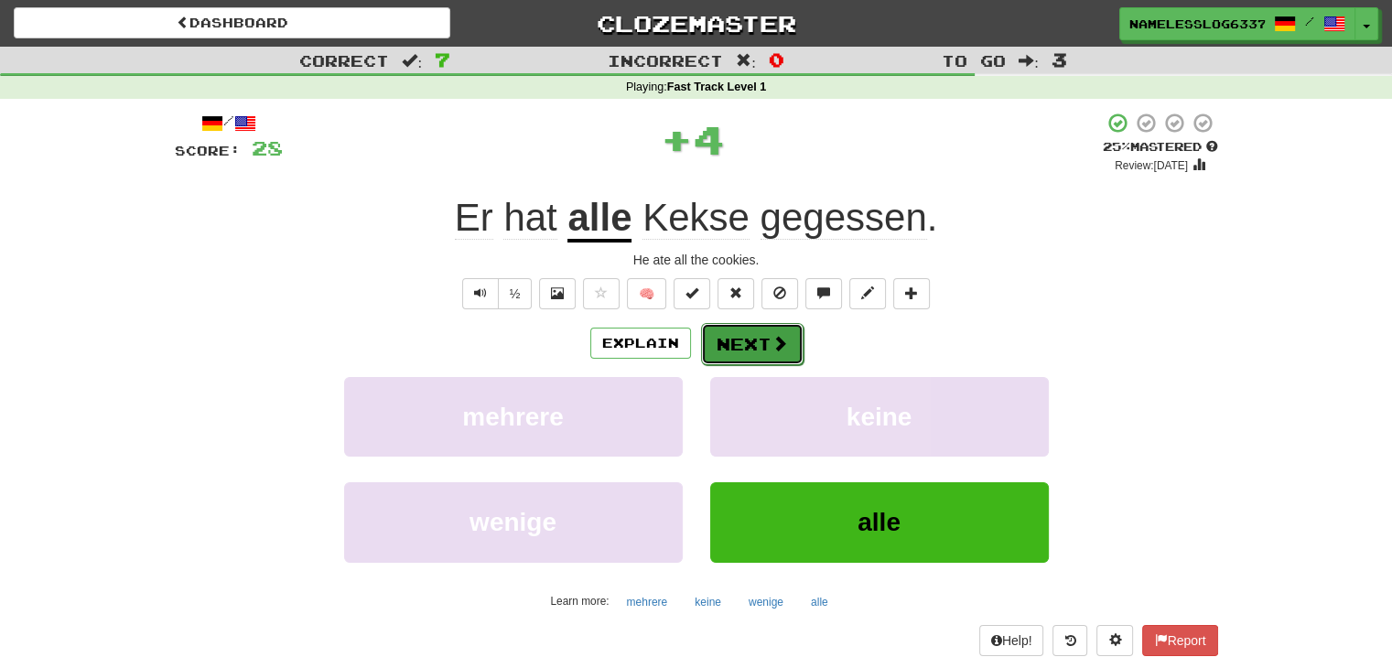
click at [754, 332] on button "Next" at bounding box center [752, 344] width 103 height 42
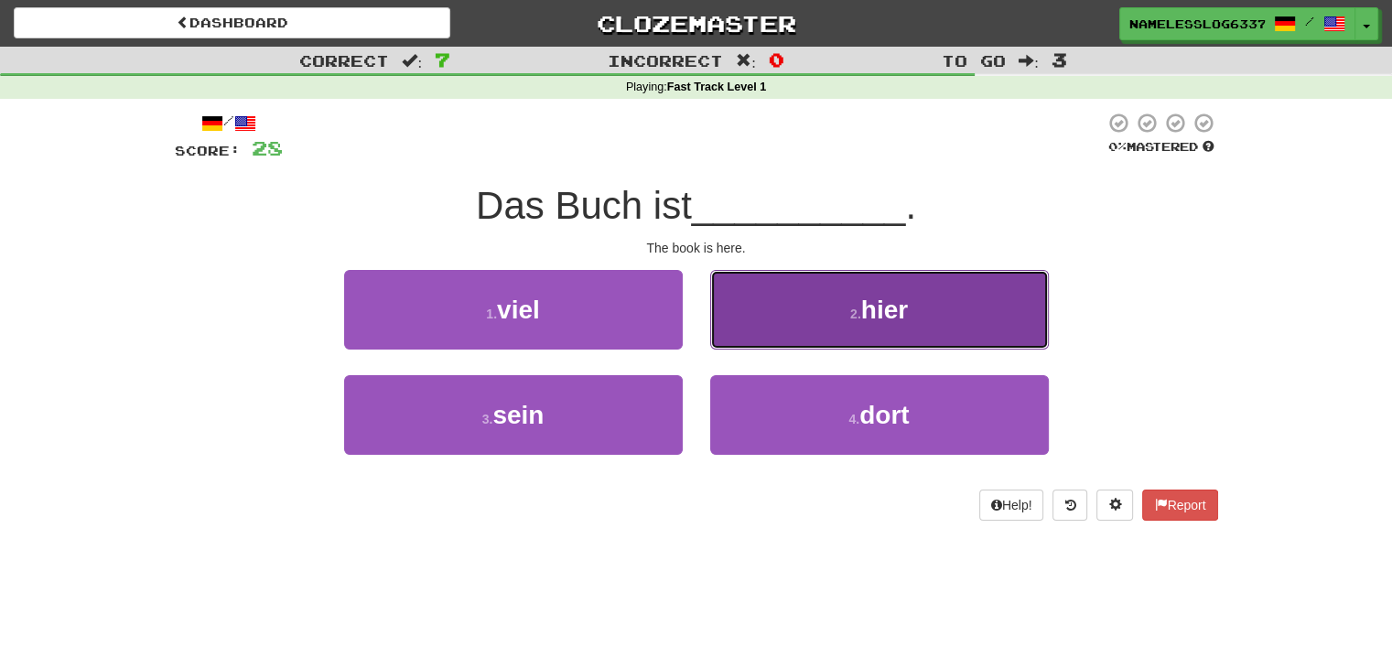
click at [856, 275] on button "2 . hier" at bounding box center [879, 310] width 339 height 80
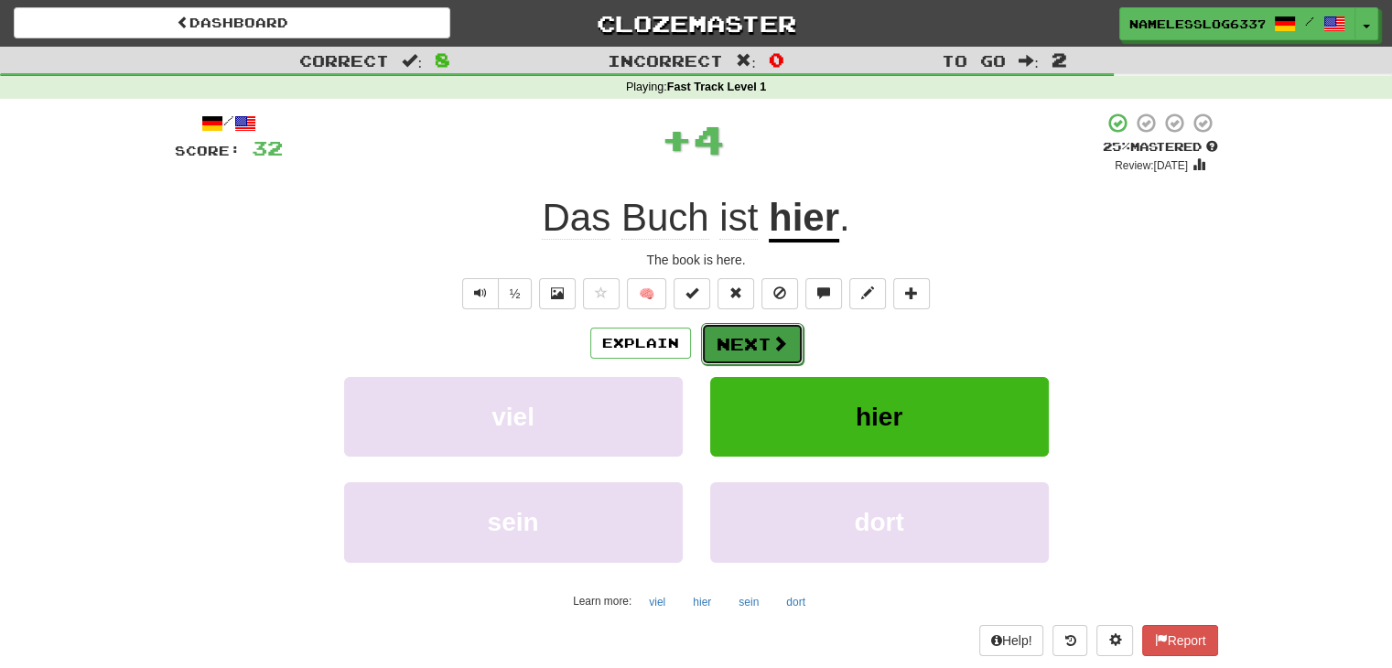
click at [756, 343] on button "Next" at bounding box center [752, 344] width 103 height 42
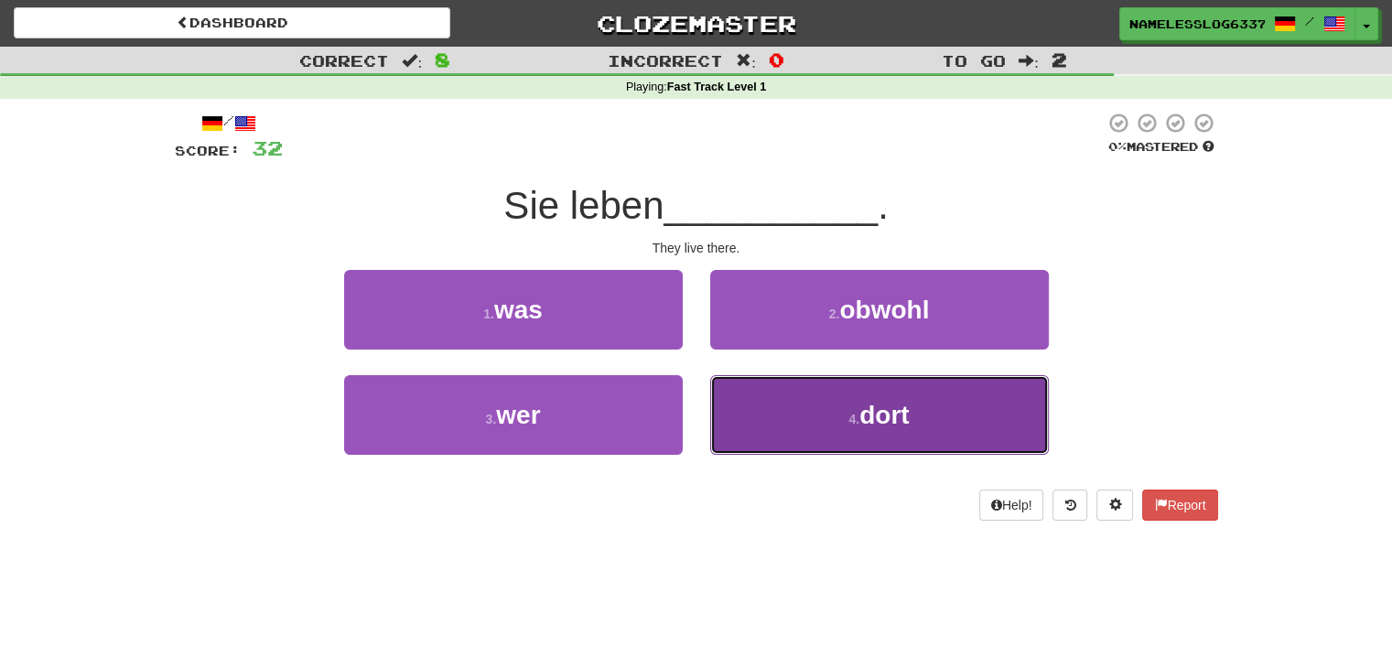
click at [759, 406] on button "4 . dort" at bounding box center [879, 415] width 339 height 80
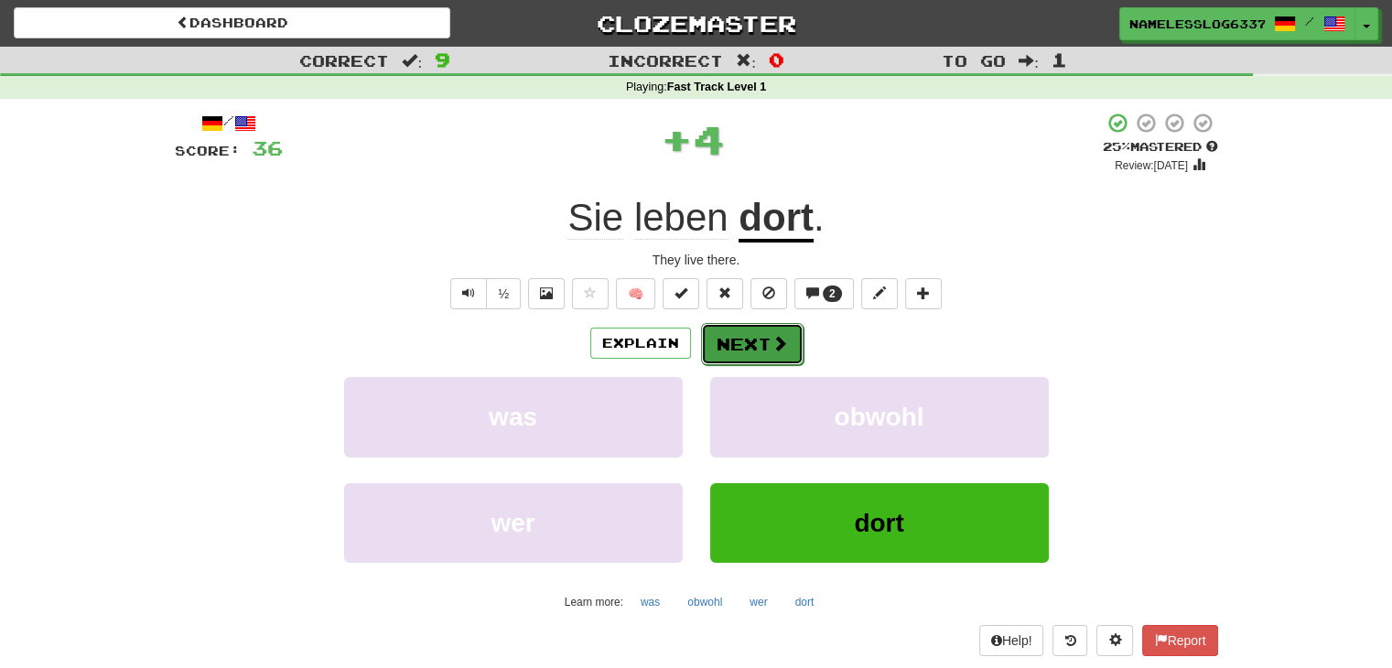
click at [761, 333] on button "Next" at bounding box center [752, 344] width 103 height 42
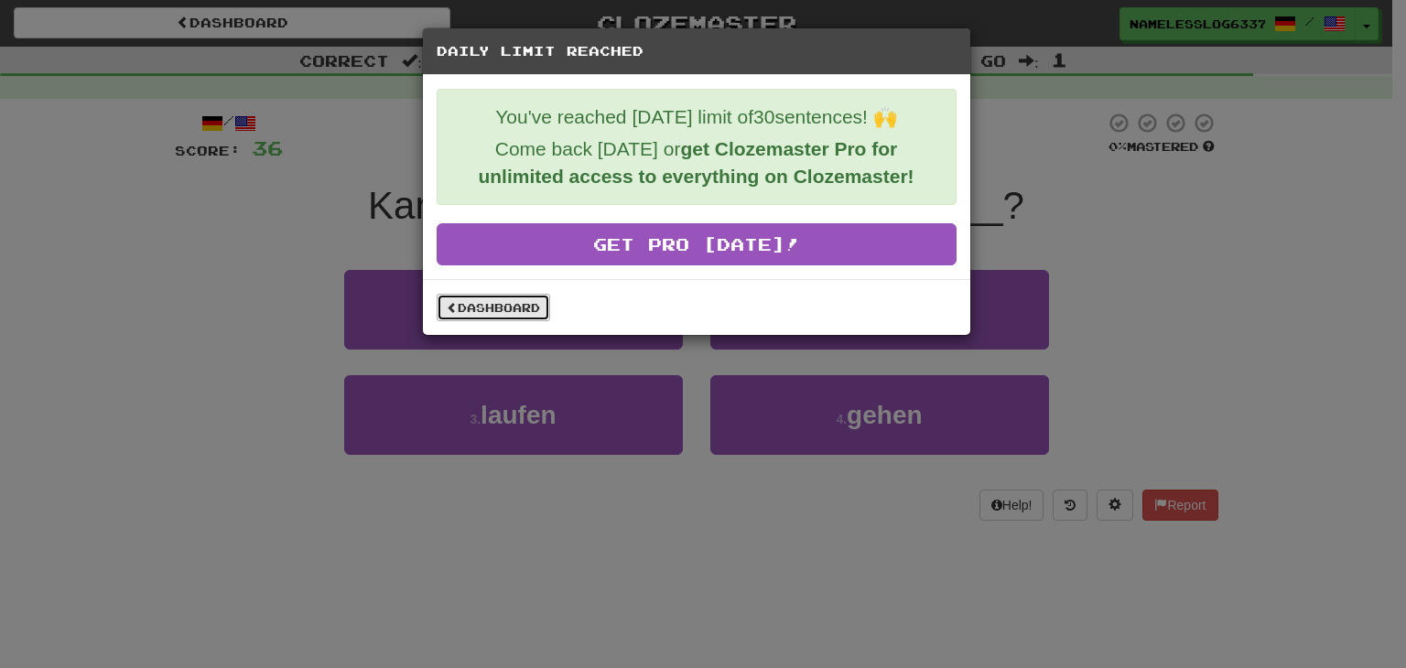
click at [516, 316] on link "Dashboard" at bounding box center [493, 307] width 113 height 27
